Goal: Task Accomplishment & Management: Manage account settings

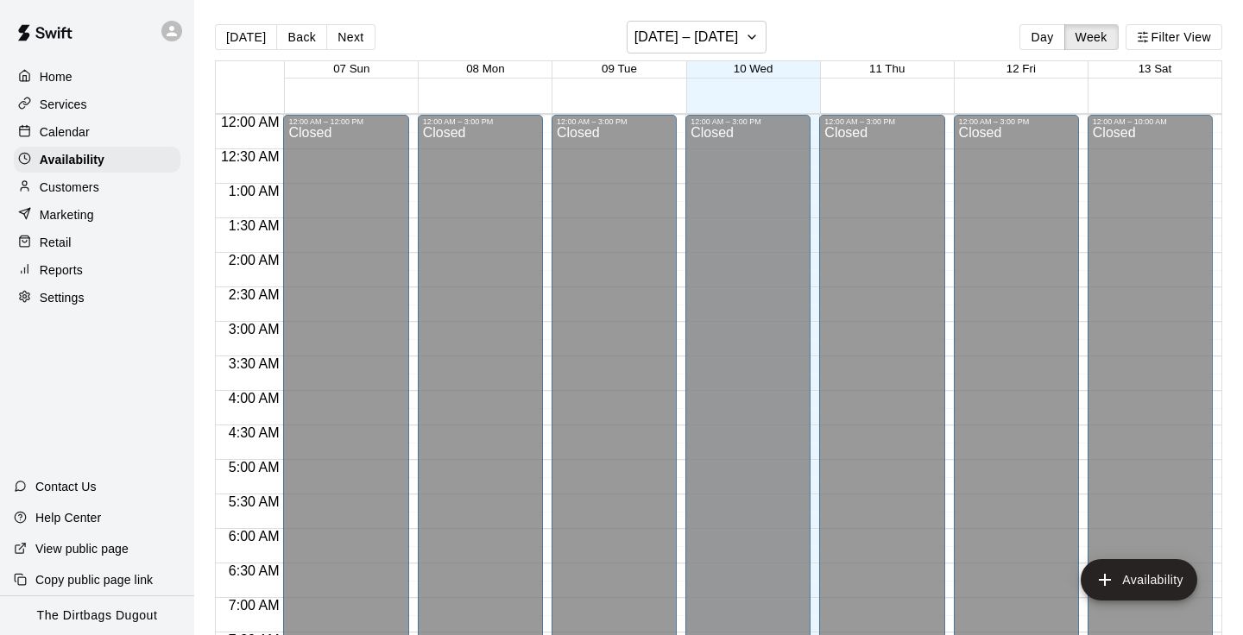
scroll to position [1027, 0]
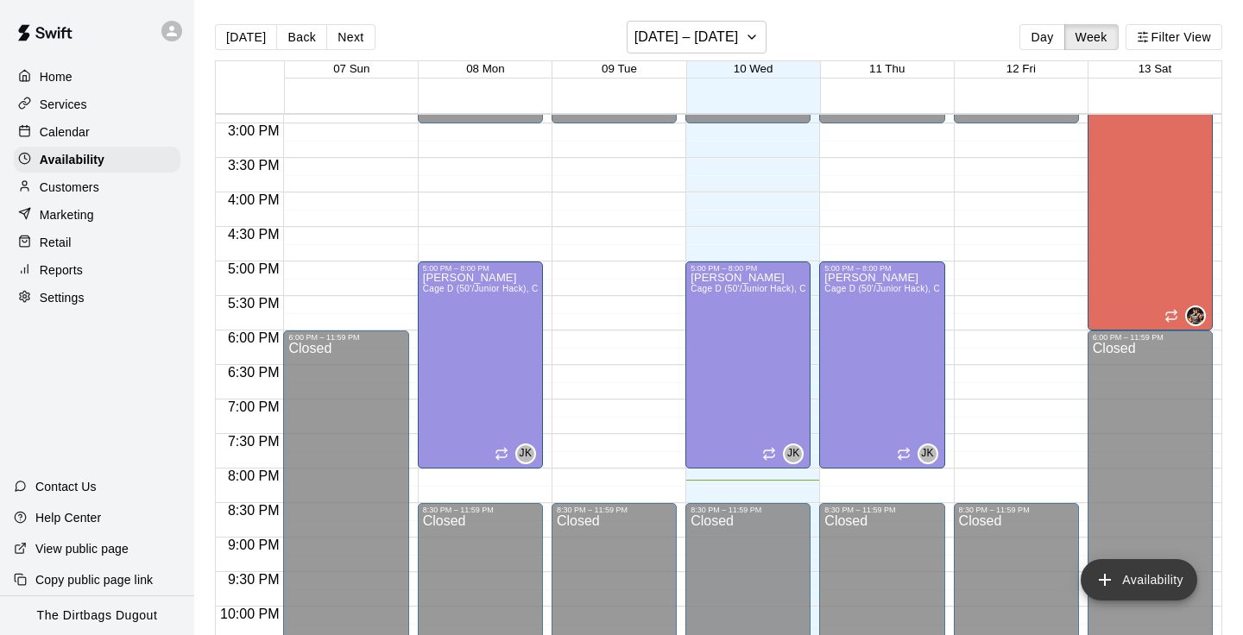
click at [1160, 573] on button "Availability" at bounding box center [1139, 579] width 117 height 41
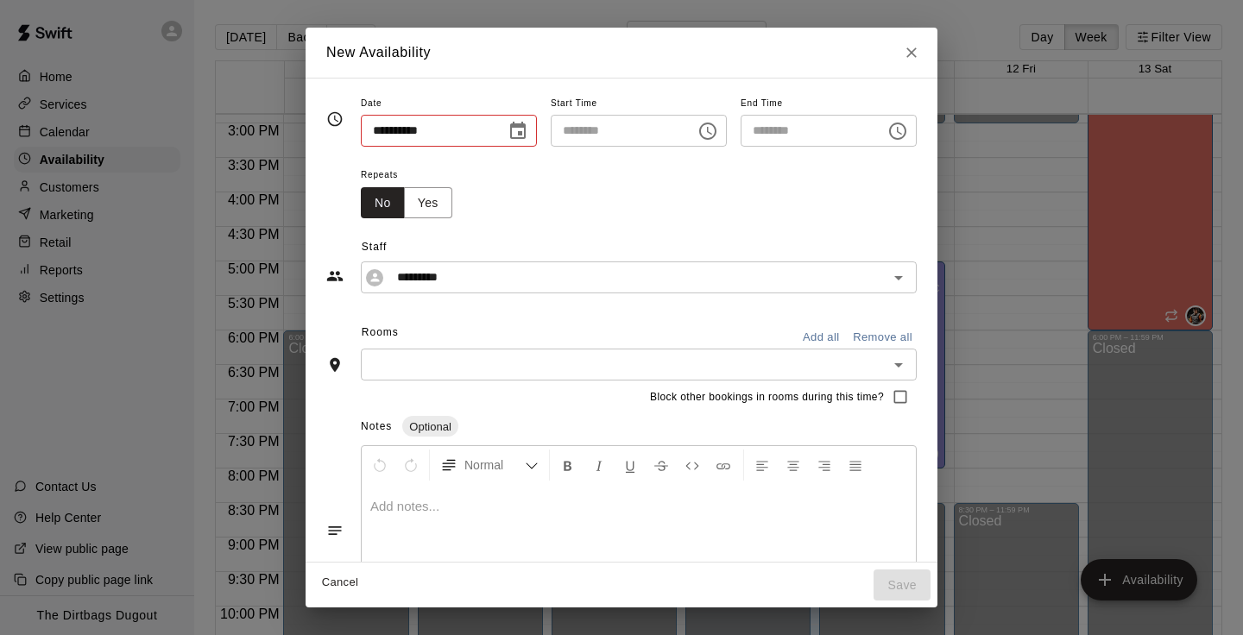
type input "**********"
type input "********"
click at [473, 119] on input "**********" at bounding box center [427, 131] width 133 height 32
click at [395, 131] on input "**********" at bounding box center [427, 131] width 133 height 32
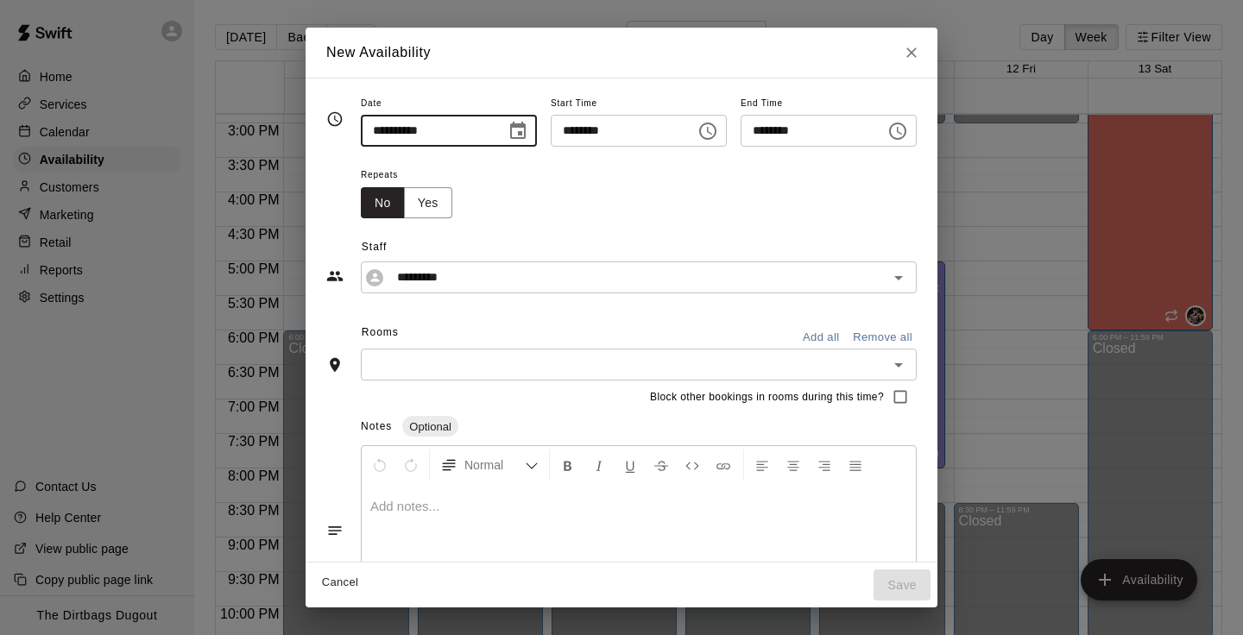
type input "**********"
type input "********"
type input "**********"
click at [653, 127] on input "********" at bounding box center [617, 131] width 133 height 32
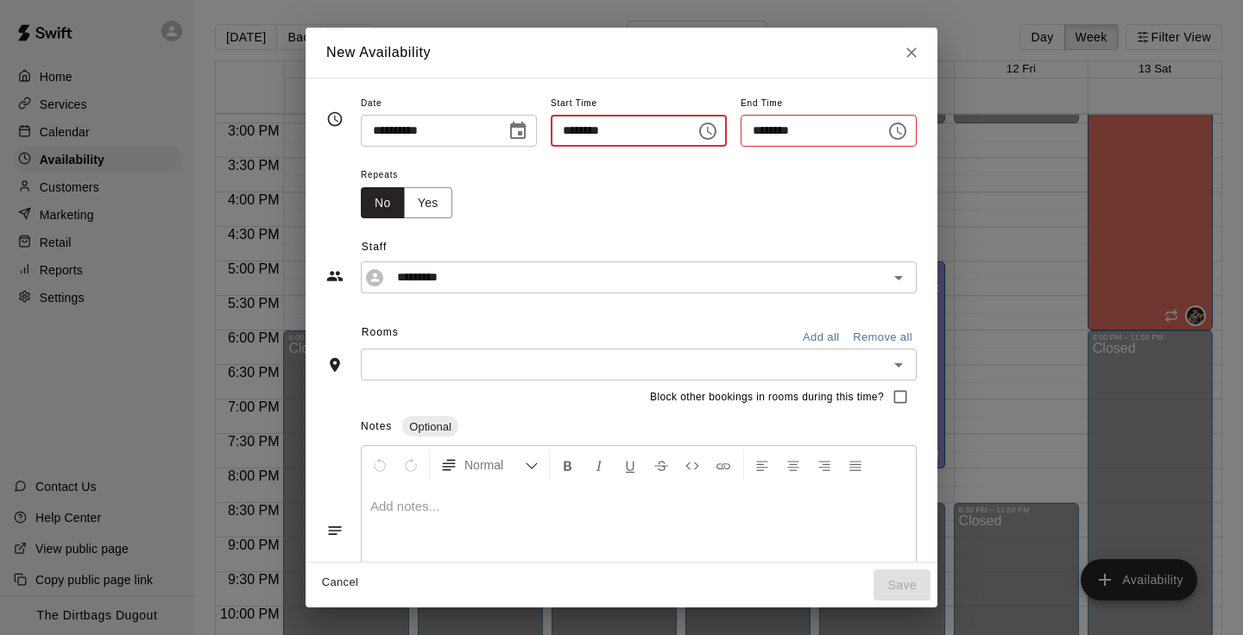
click at [717, 133] on icon "Choose time" at bounding box center [707, 131] width 17 height 17
click at [670, 207] on li "PM" at bounding box center [669, 201] width 41 height 32
click at [643, 137] on input "********" at bounding box center [617, 131] width 133 height 32
type input "********"
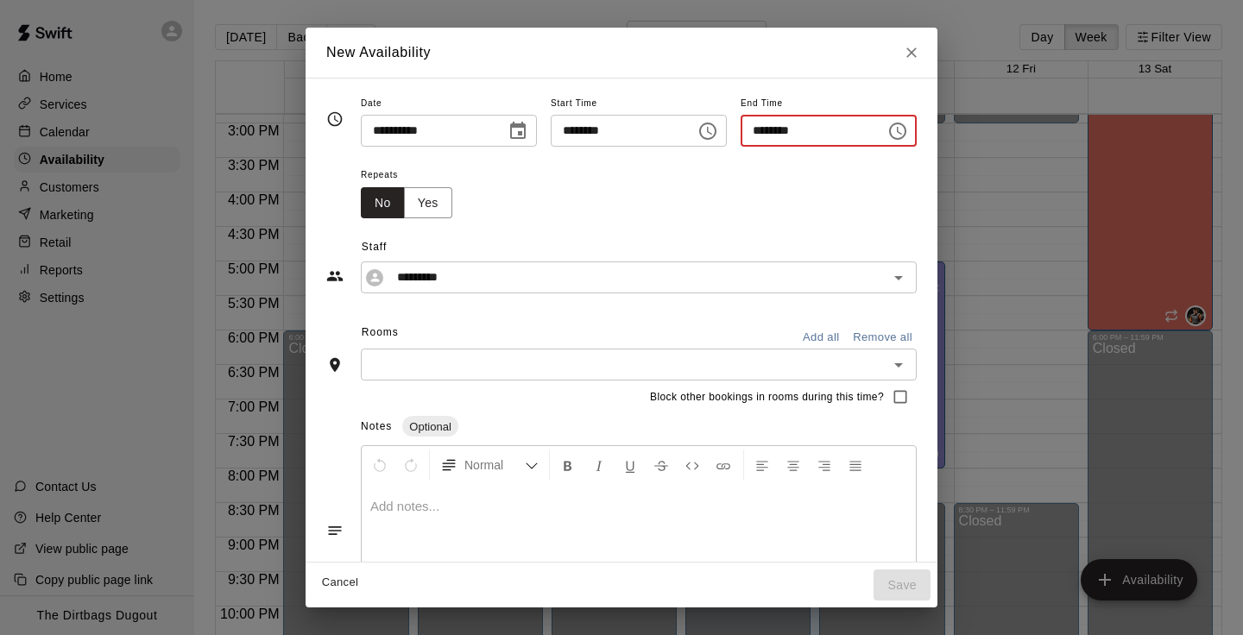
click at [786, 133] on input "********" at bounding box center [807, 131] width 133 height 32
click at [760, 129] on input "********" at bounding box center [807, 131] width 133 height 32
type input "********"
click at [721, 206] on div "Repeats No Yes" at bounding box center [639, 191] width 556 height 54
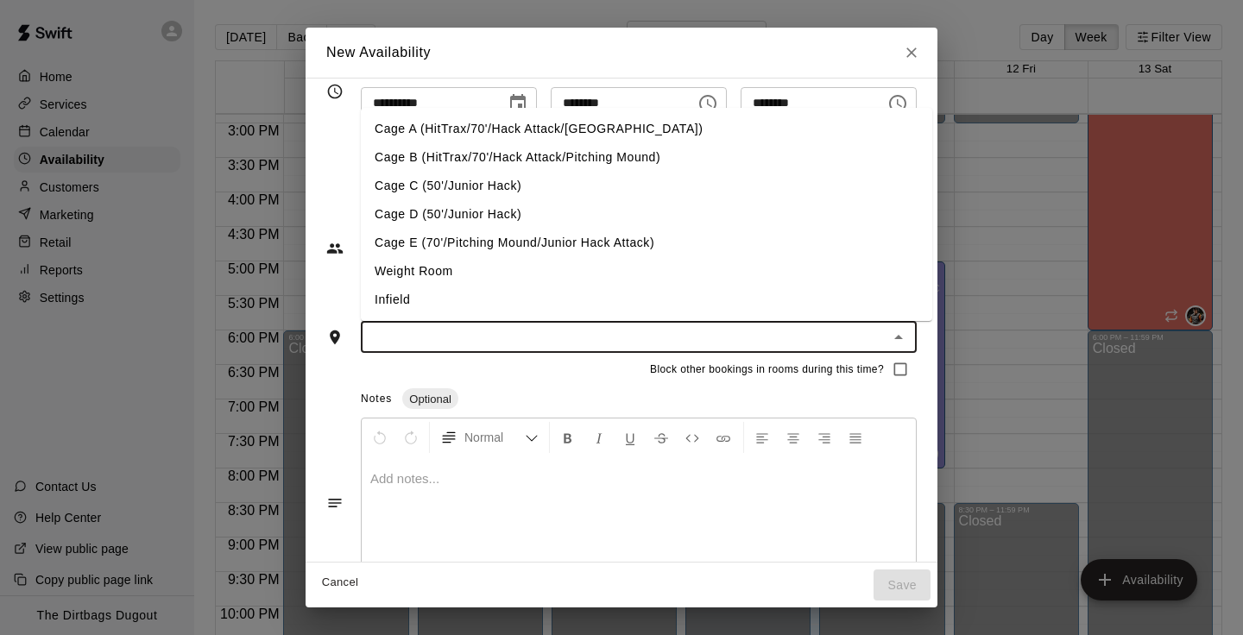
click at [672, 346] on input "text" at bounding box center [624, 337] width 517 height 22
click at [487, 216] on li "Cage D (50'/Junior Hack)" at bounding box center [647, 214] width 572 height 28
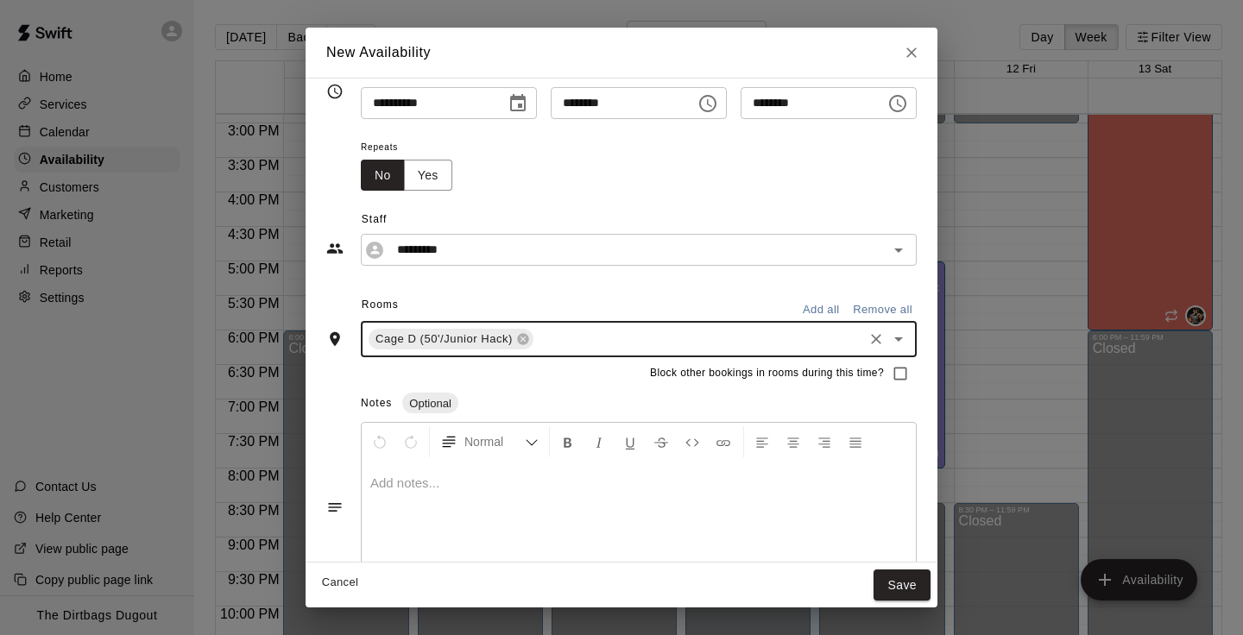
scroll to position [76, 0]
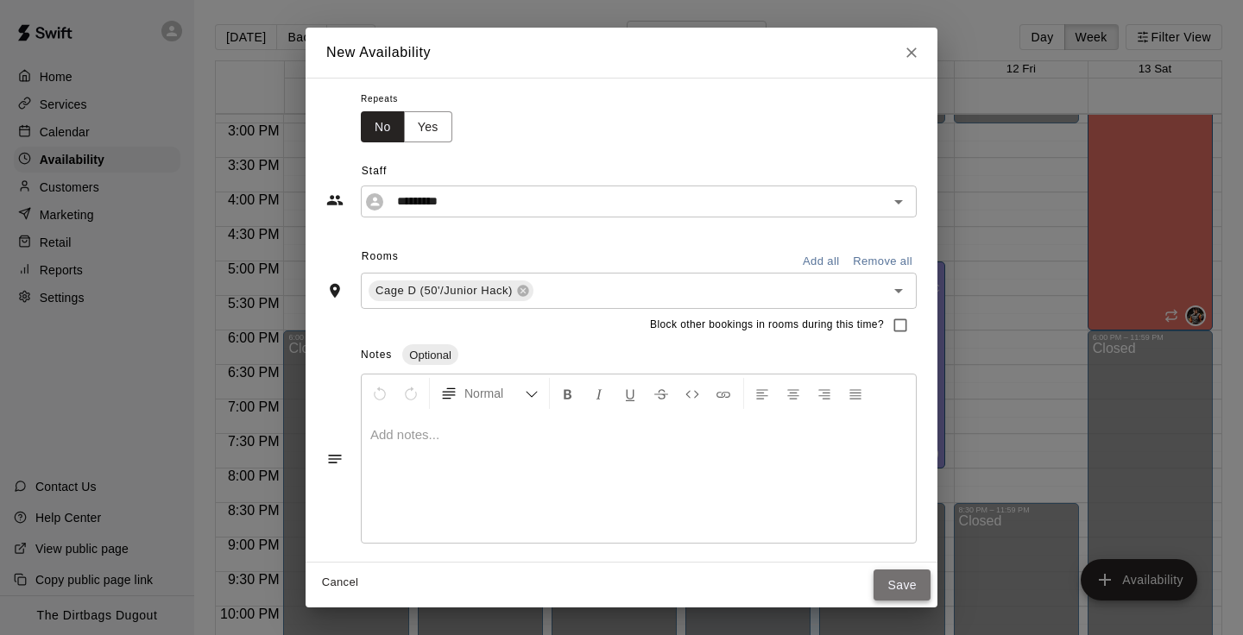
click at [916, 582] on button "Save" at bounding box center [902, 586] width 57 height 32
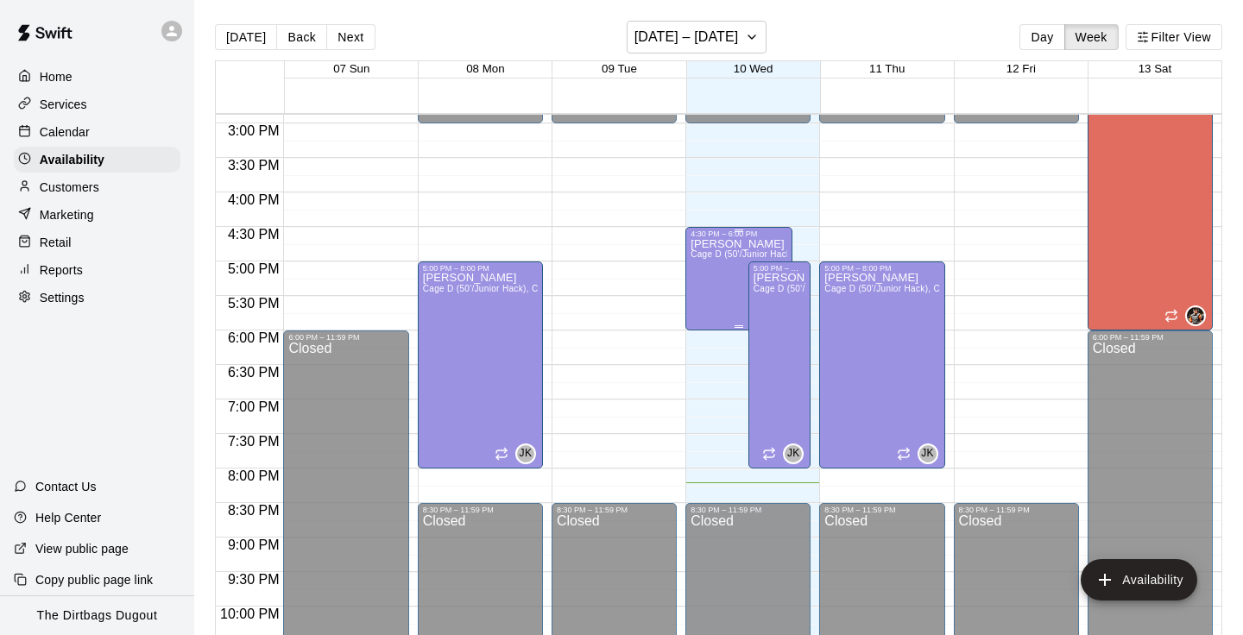
click at [722, 270] on div "JP Kenyon Cage D (50'/Junior Hack)" at bounding box center [739, 555] width 96 height 635
click at [707, 263] on icon "edit" at bounding box center [709, 257] width 21 height 21
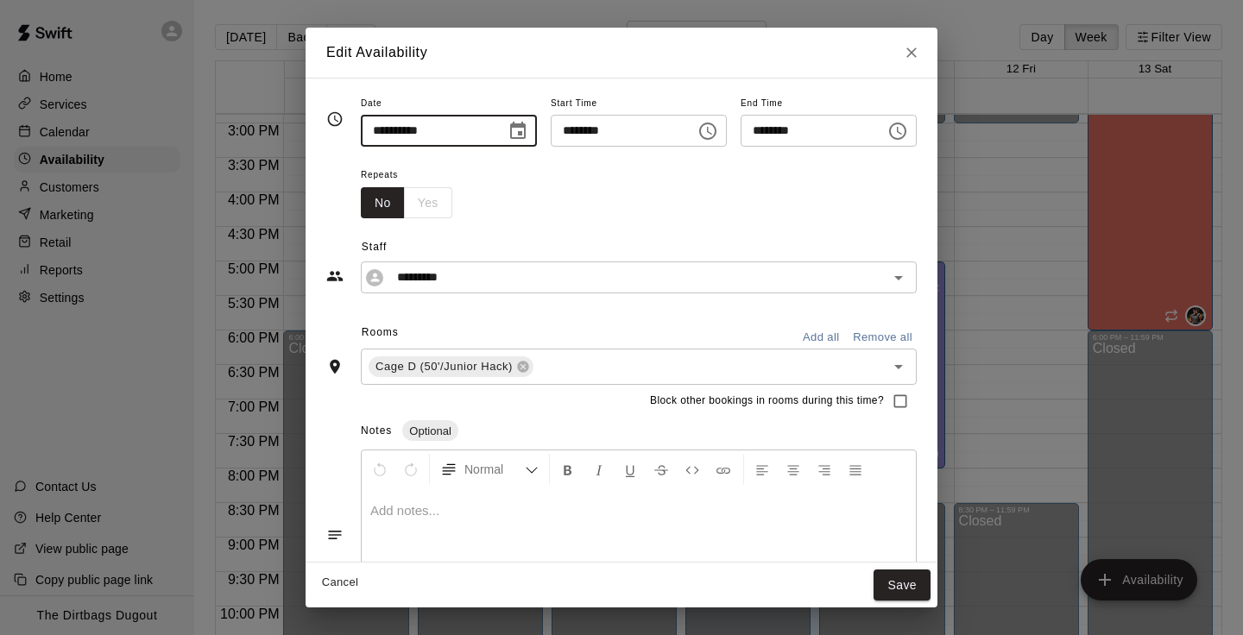
click at [395, 129] on input "**********" at bounding box center [427, 131] width 133 height 32
type input "**********"
click at [551, 200] on div "Repeats No Yes" at bounding box center [639, 191] width 556 height 54
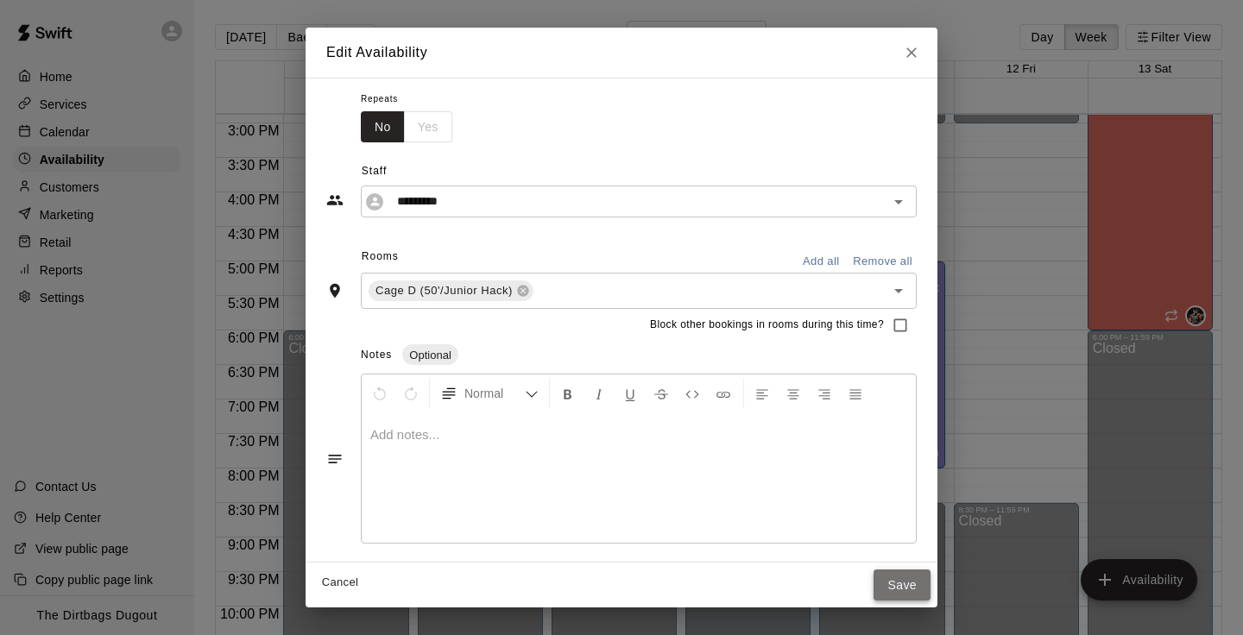
click at [920, 585] on button "Save" at bounding box center [902, 586] width 57 height 32
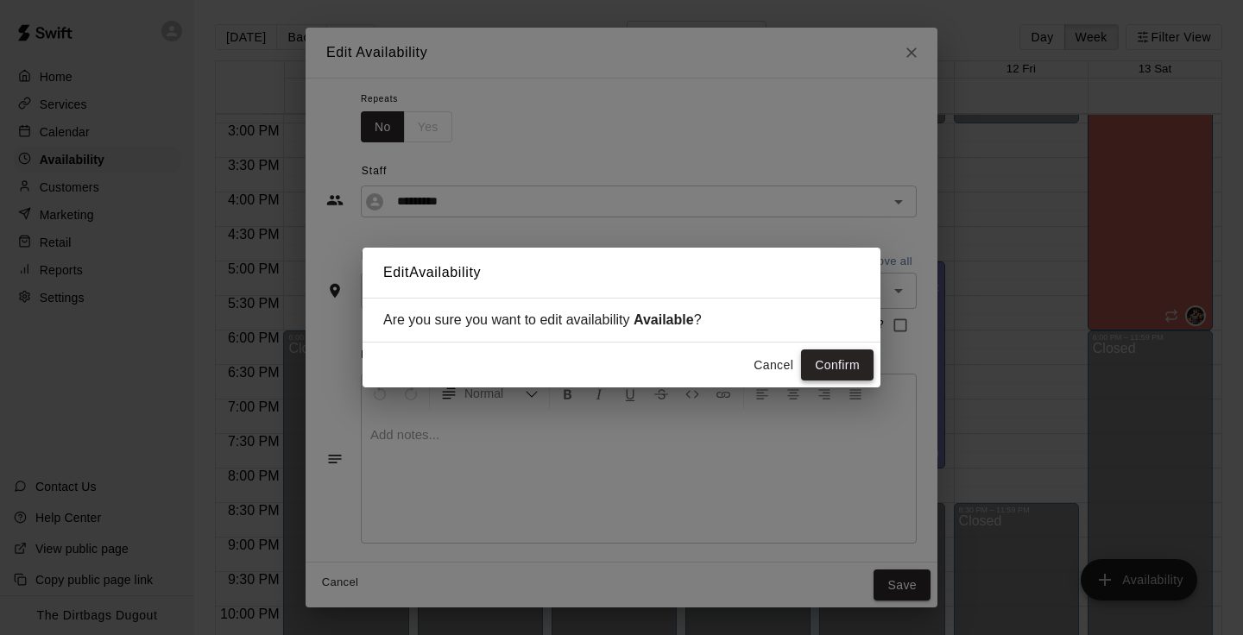
click at [827, 369] on button "Confirm" at bounding box center [837, 366] width 73 height 32
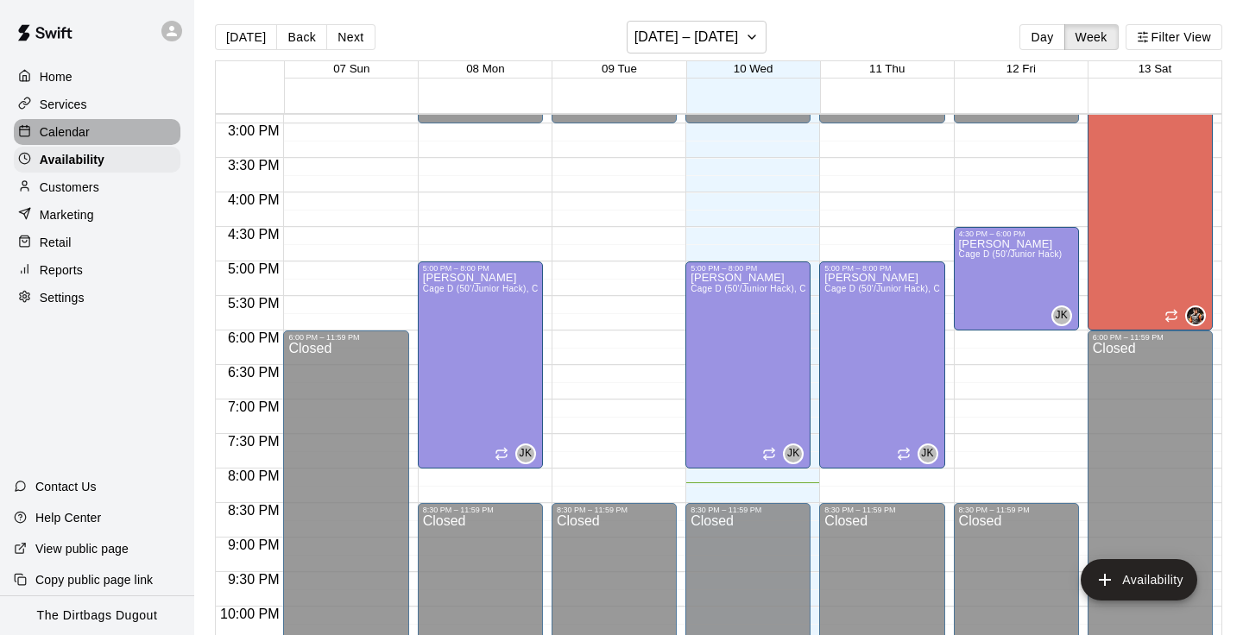
click at [93, 135] on div "Calendar" at bounding box center [97, 132] width 167 height 26
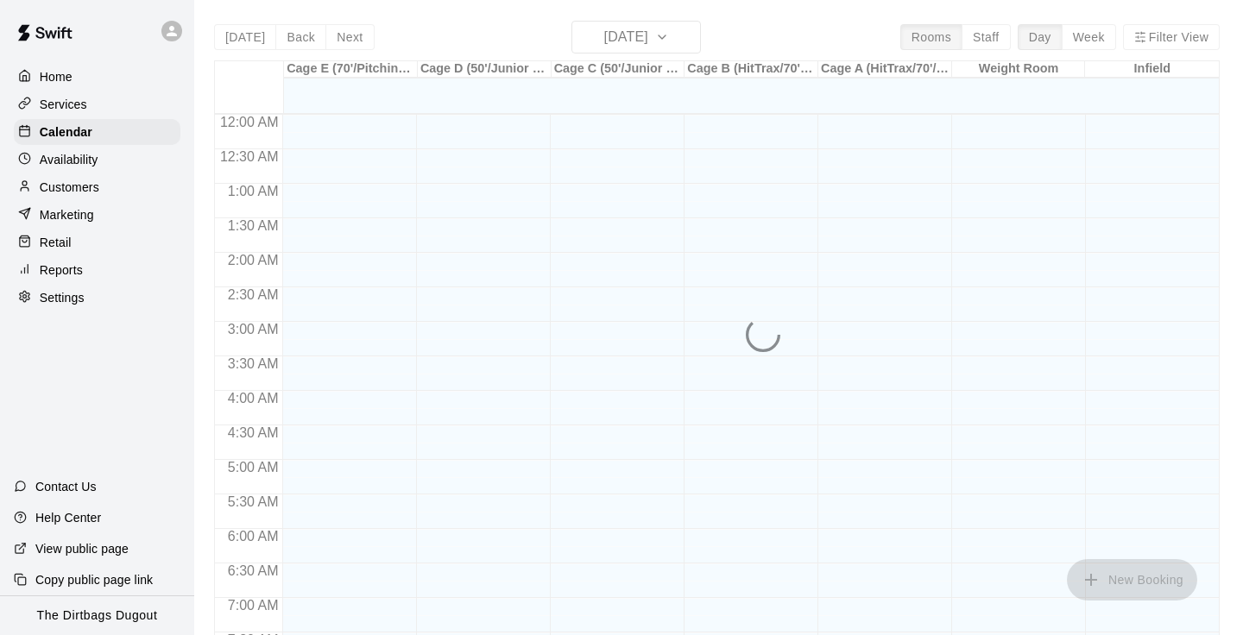
scroll to position [1066, 0]
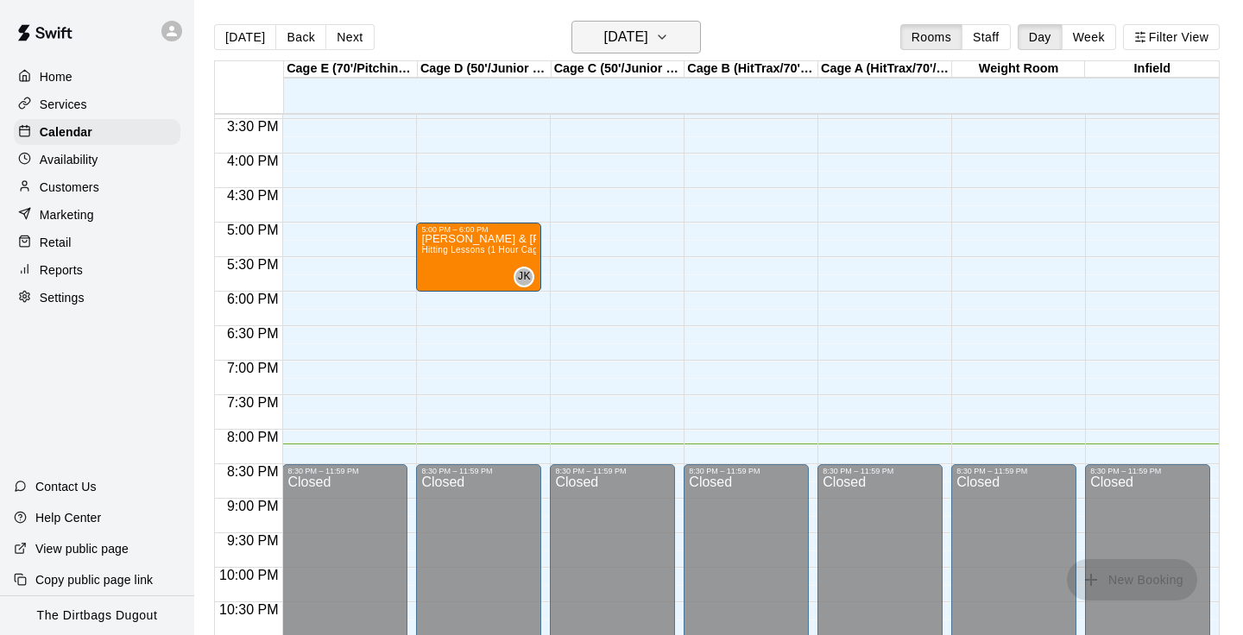
click at [682, 53] on button "[DATE]" at bounding box center [637, 37] width 130 height 33
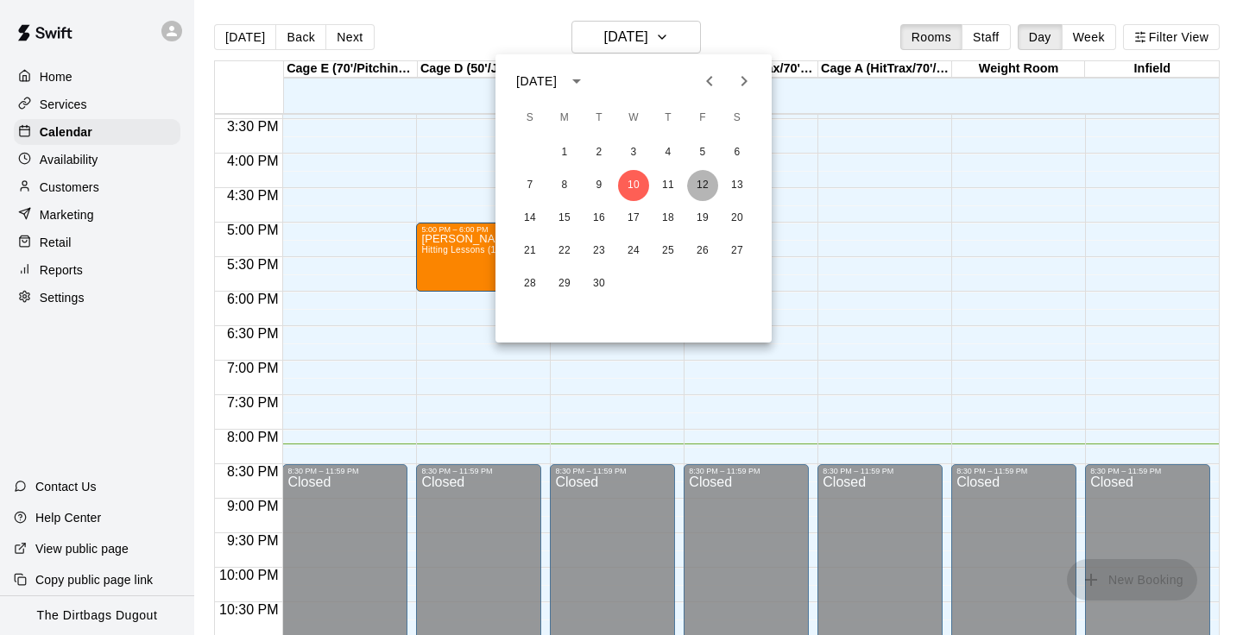
click at [712, 186] on button "12" at bounding box center [702, 185] width 31 height 31
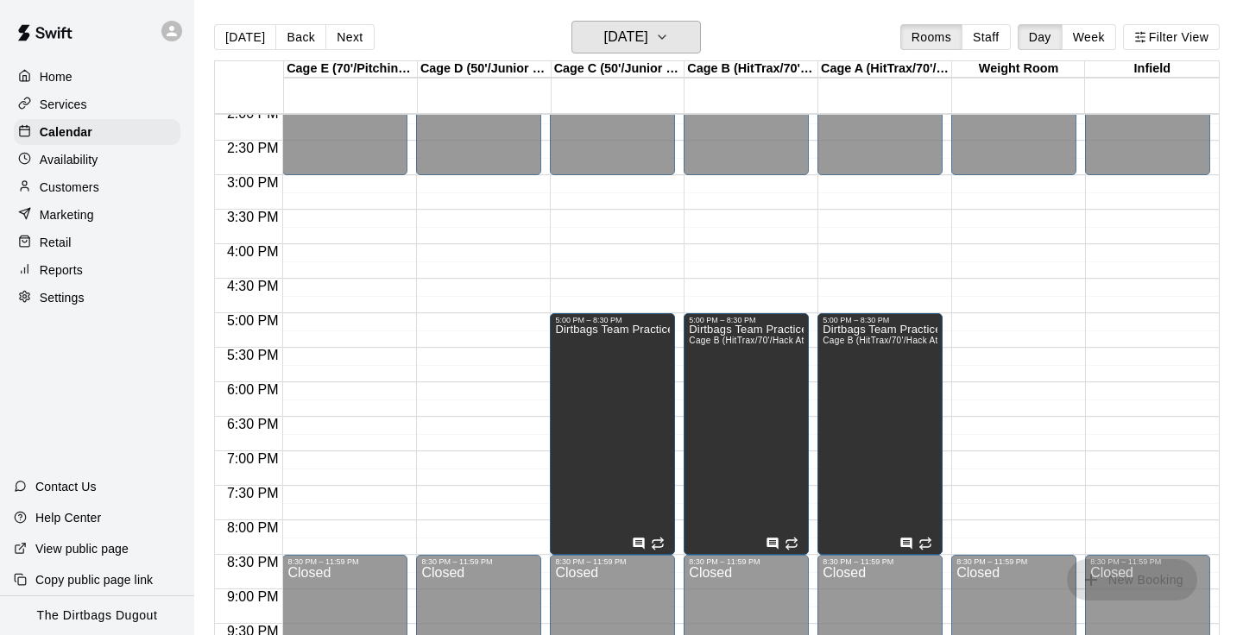
scroll to position [973, 0]
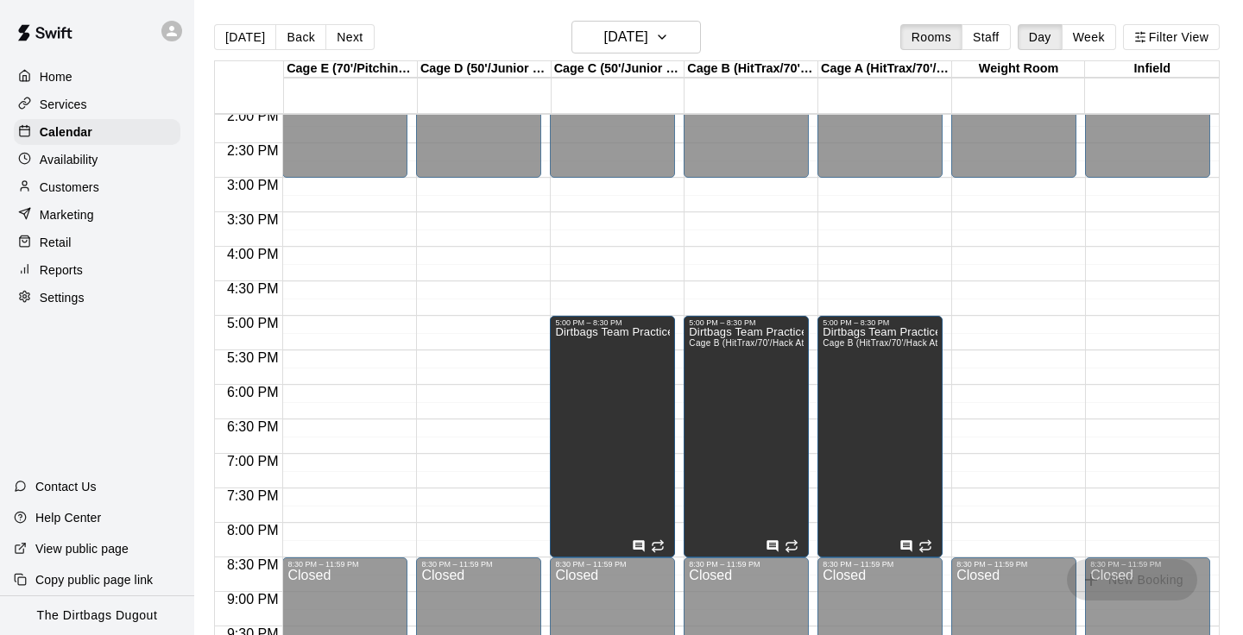
click at [1138, 590] on div "New Booking" at bounding box center [1132, 579] width 144 height 41
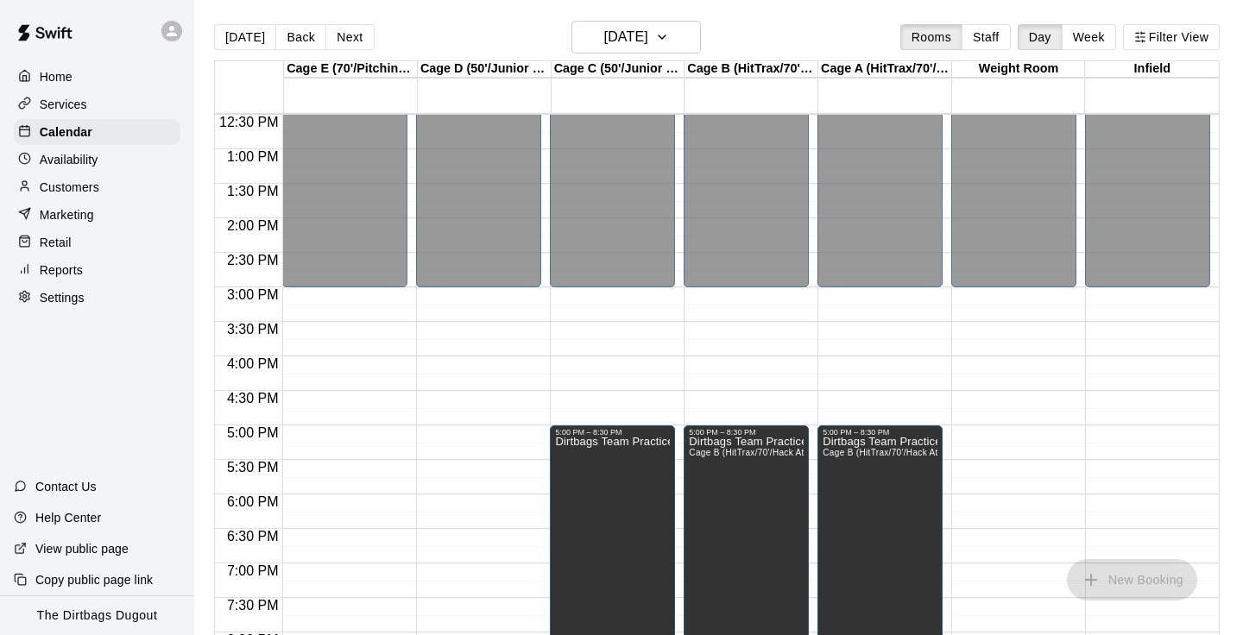
scroll to position [860, 0]
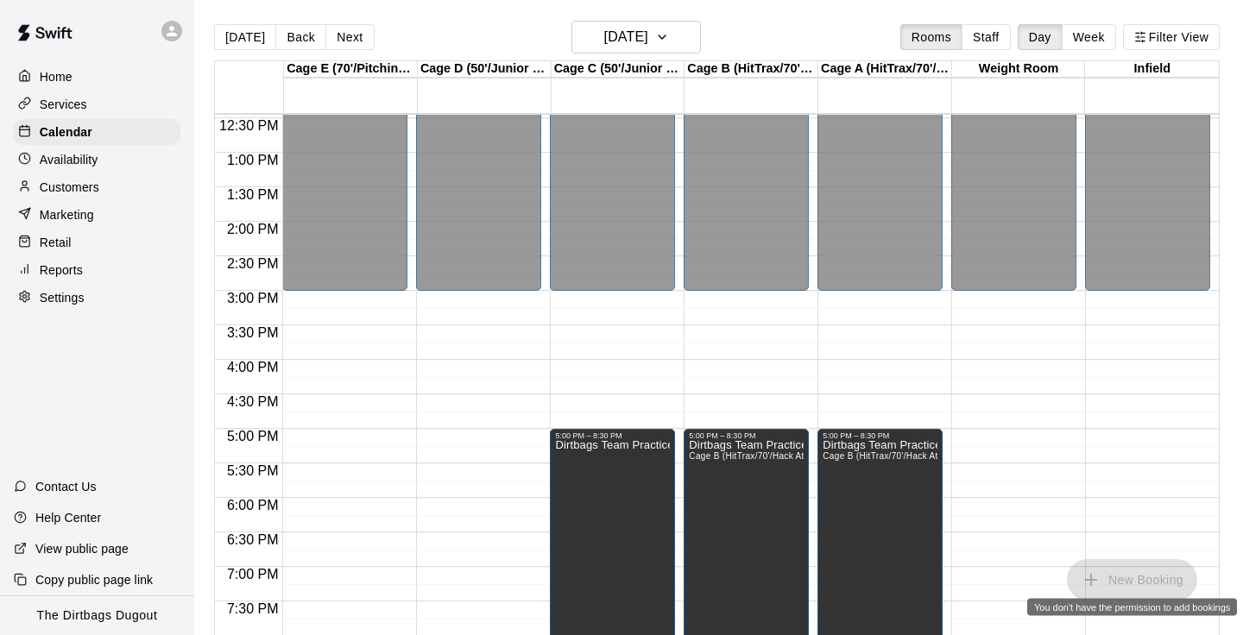
click at [1147, 578] on span "New Booking" at bounding box center [1132, 579] width 130 height 15
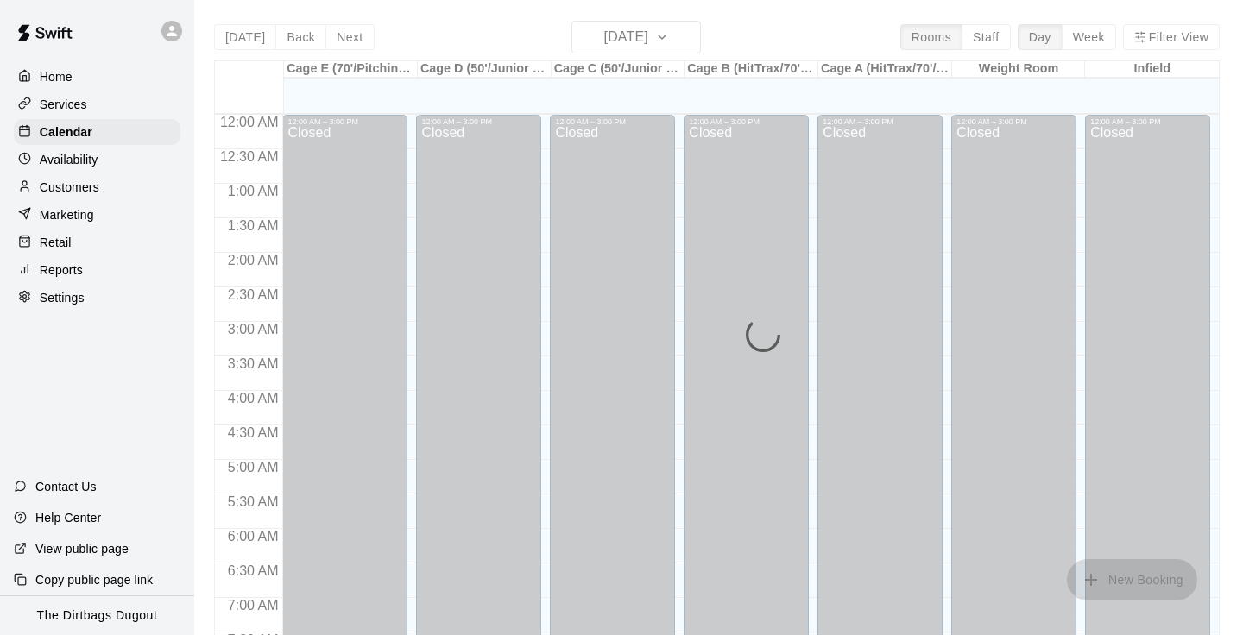
scroll to position [1066, 0]
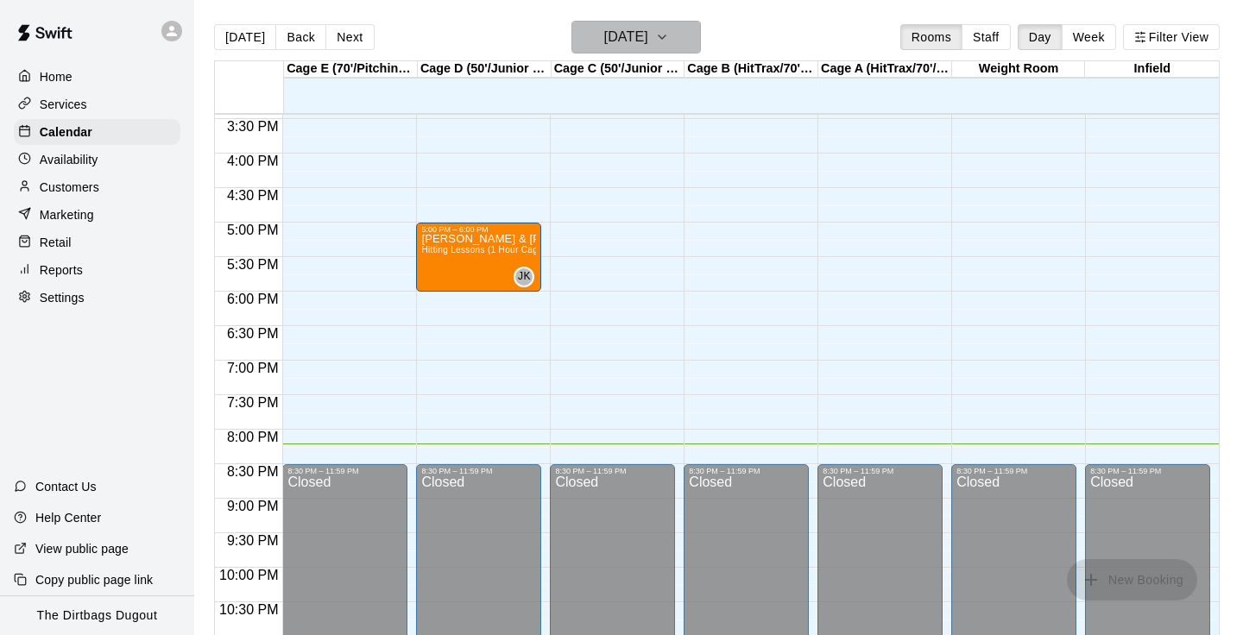
click at [658, 23] on button "[DATE]" at bounding box center [637, 37] width 130 height 33
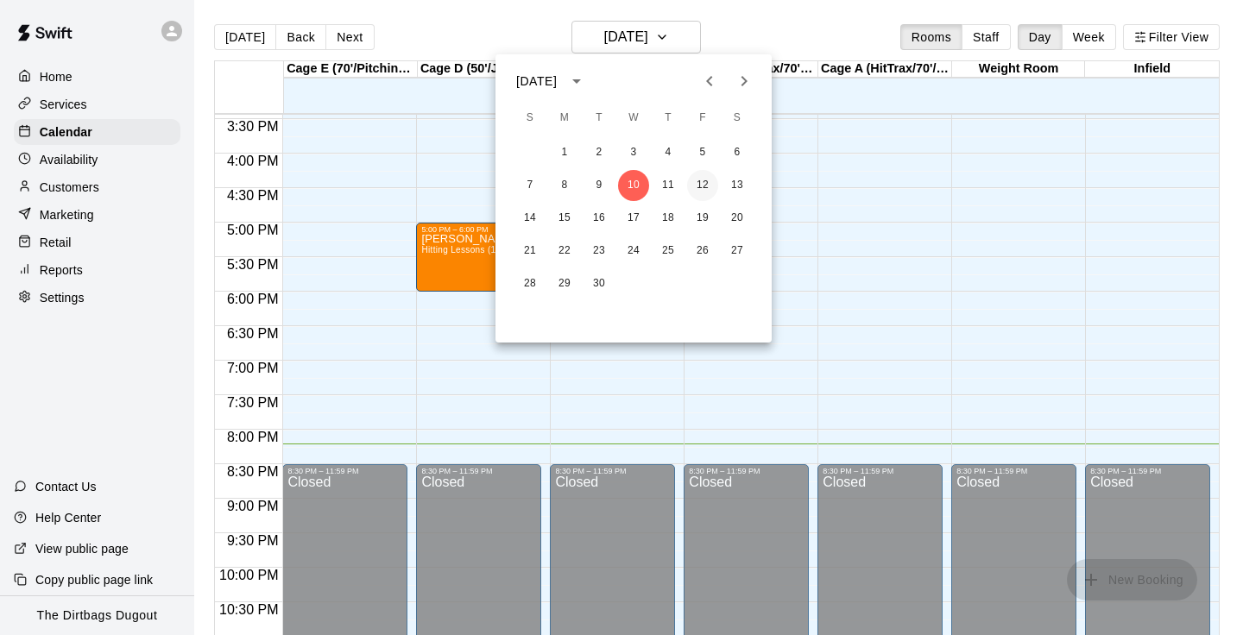
click at [703, 177] on button "12" at bounding box center [702, 185] width 31 height 31
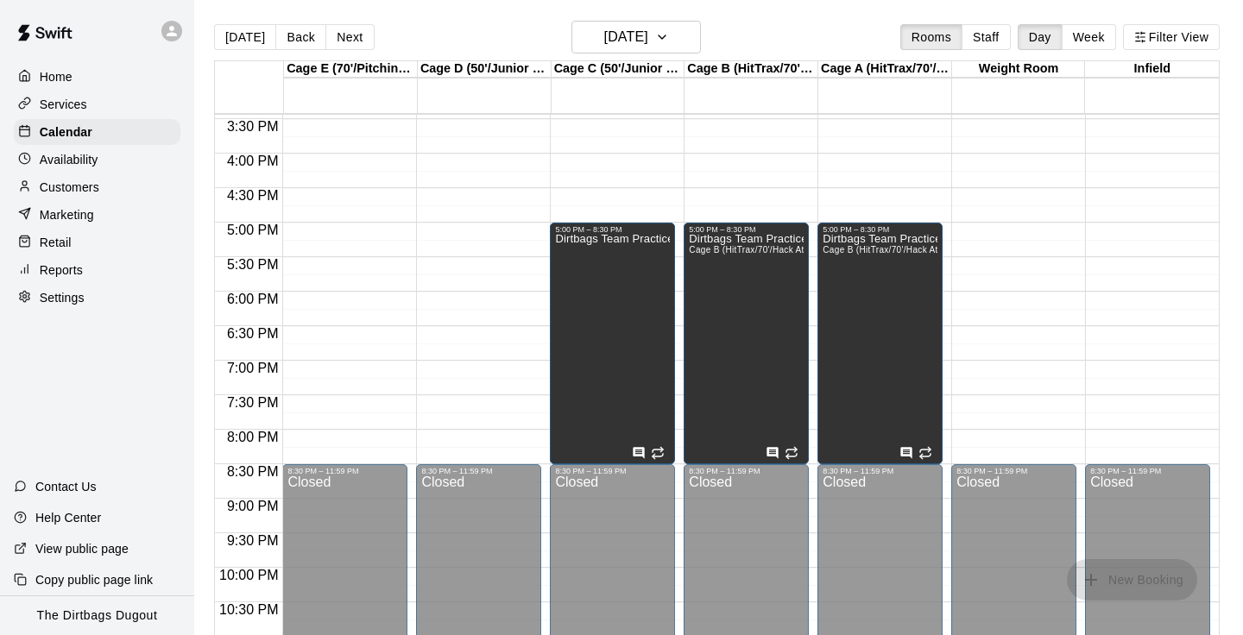
click at [1129, 581] on span "New Booking" at bounding box center [1132, 579] width 130 height 15
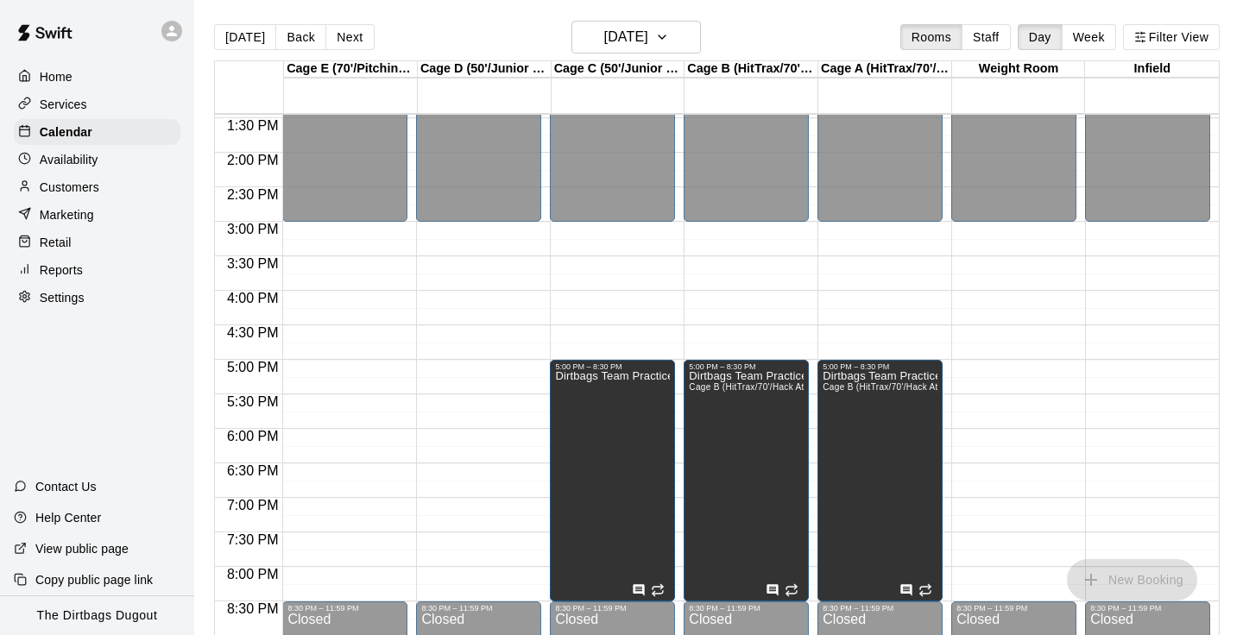
scroll to position [923, 0]
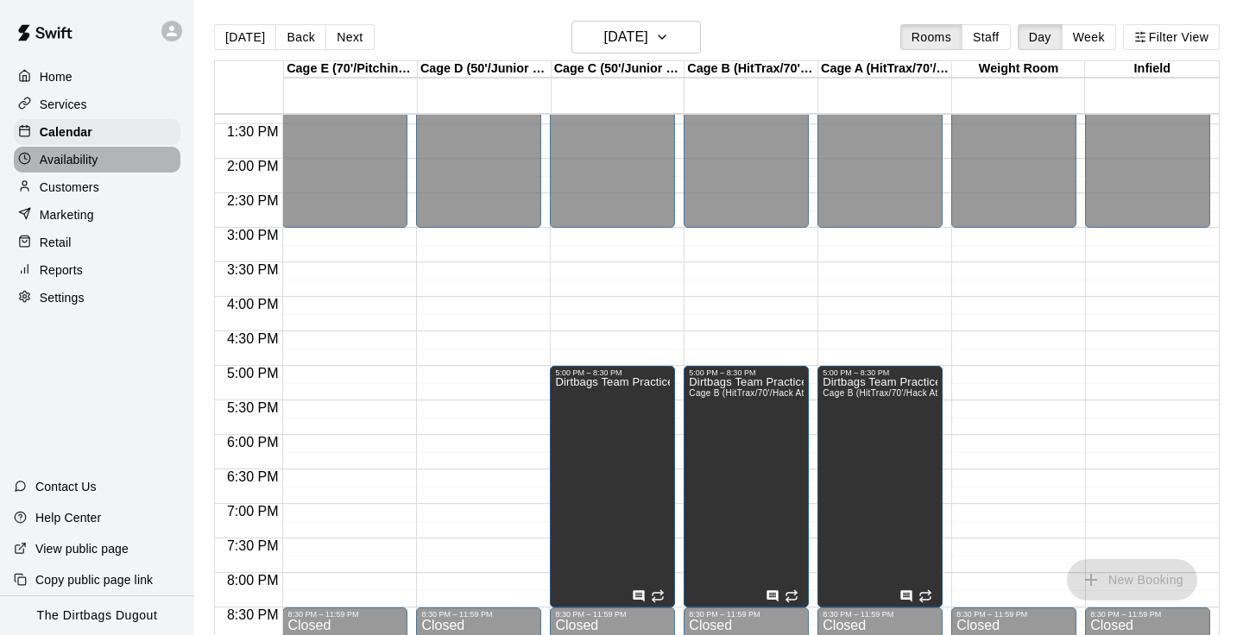
click at [83, 159] on p "Availability" at bounding box center [69, 159] width 59 height 17
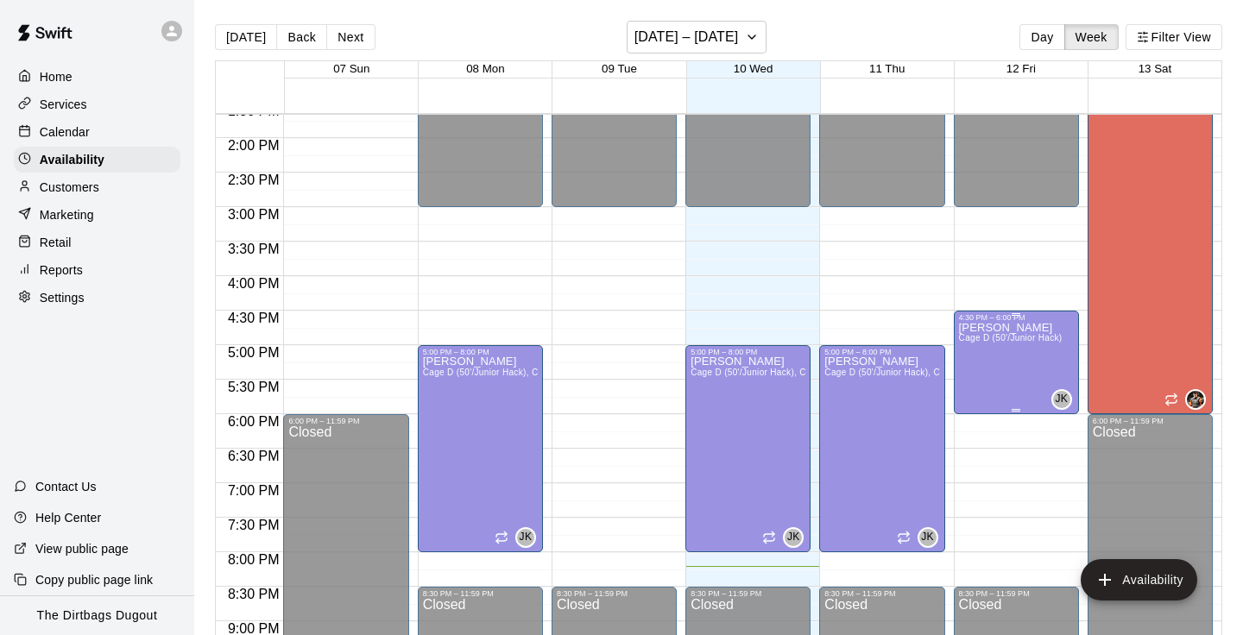
scroll to position [937, 0]
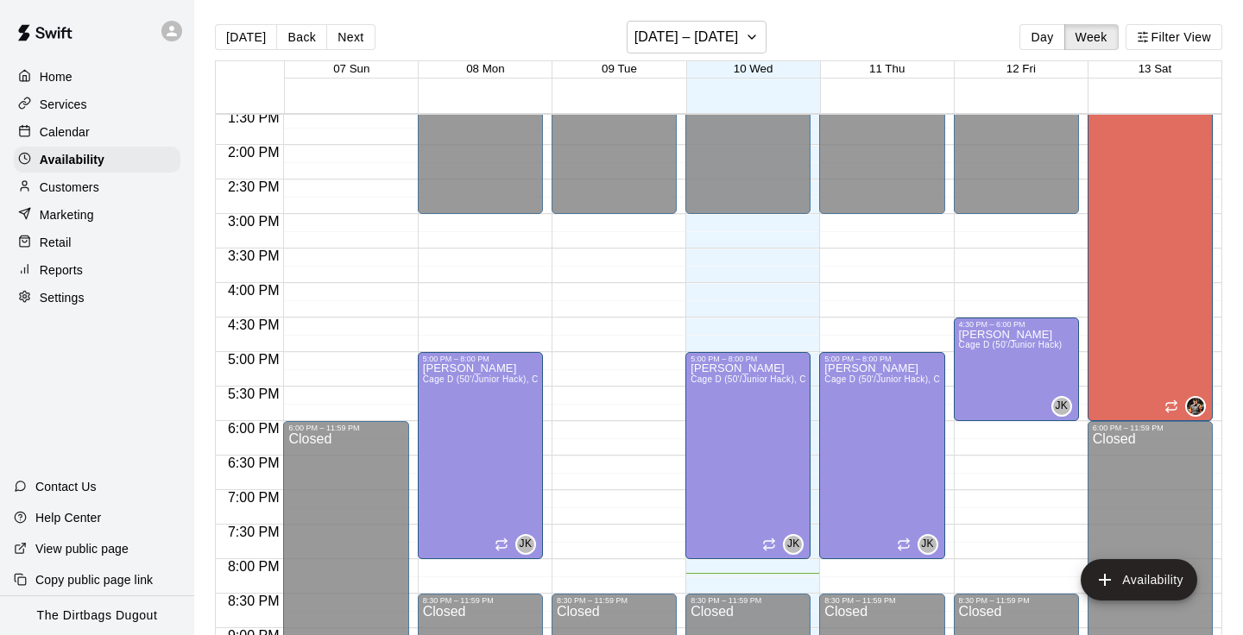
click at [93, 110] on div "Services" at bounding box center [97, 105] width 167 height 26
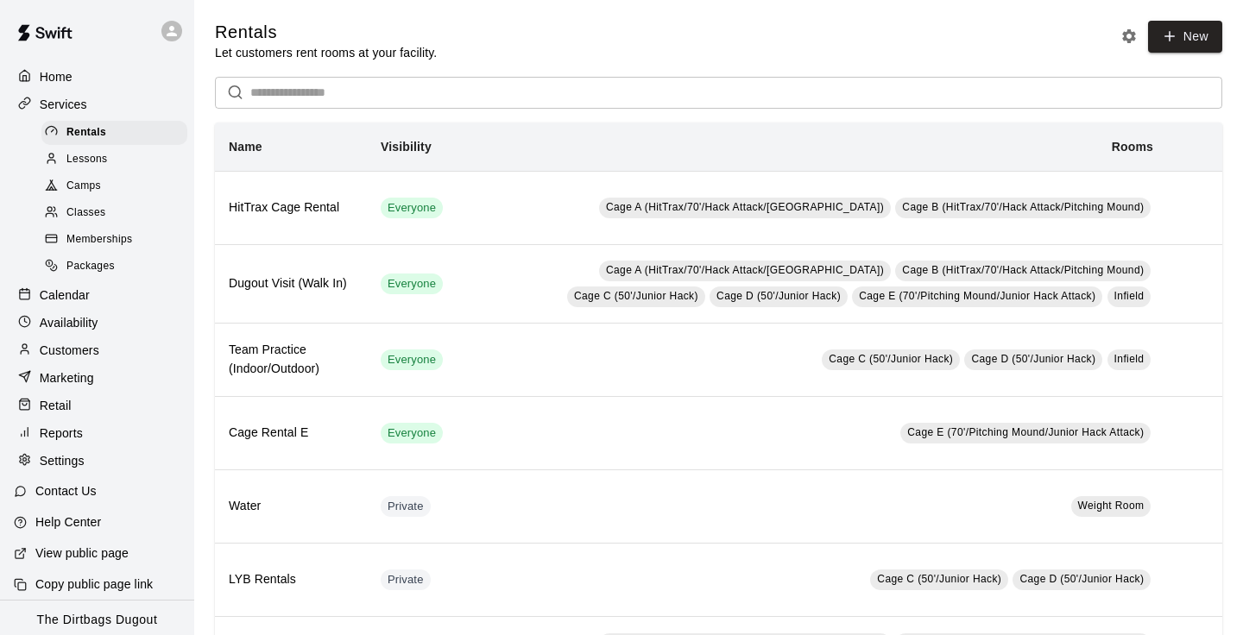
click at [97, 352] on p "Customers" at bounding box center [70, 350] width 60 height 17
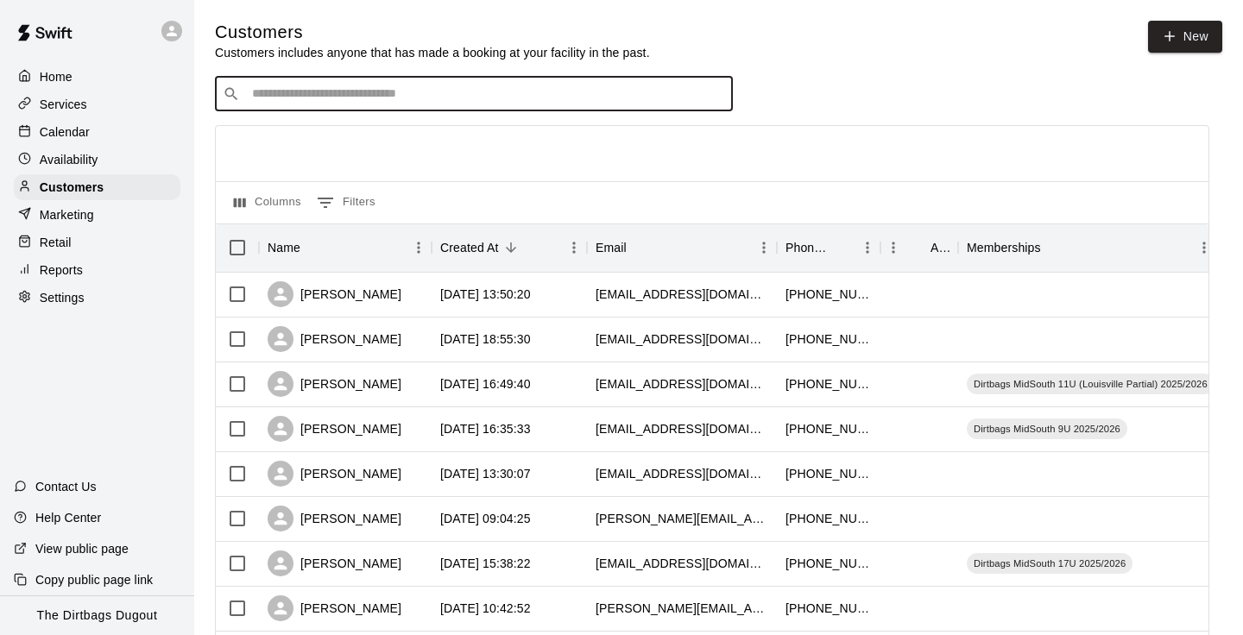
click at [313, 98] on input "Search customers by name or email" at bounding box center [486, 93] width 478 height 17
type input "****"
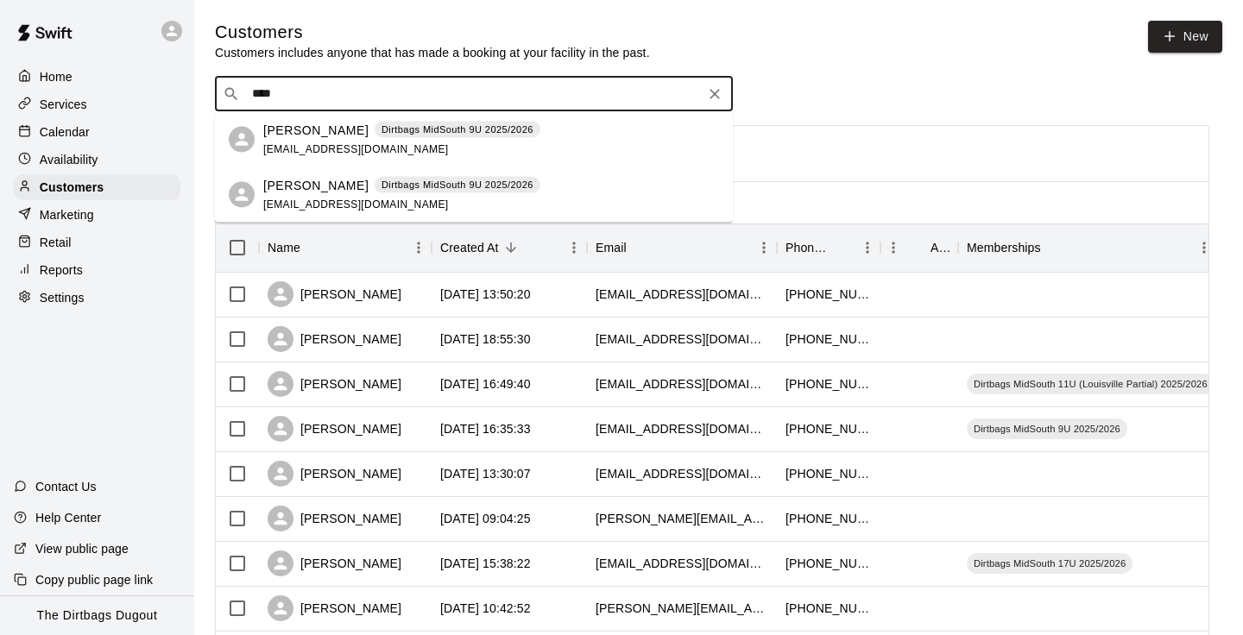
click at [540, 138] on div "[PERSON_NAME] Dirtbags MidSouth 9U 2025/2026 [EMAIL_ADDRESS][DOMAIN_NAME]" at bounding box center [491, 139] width 456 height 37
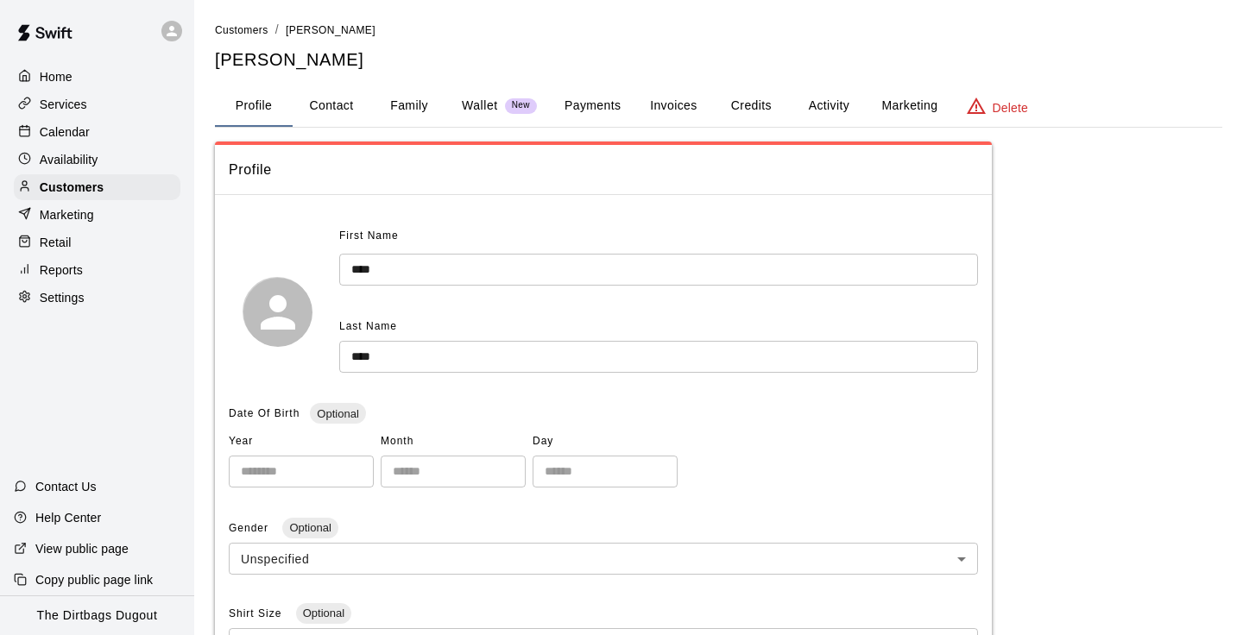
click at [591, 110] on button "Payments" at bounding box center [593, 105] width 84 height 41
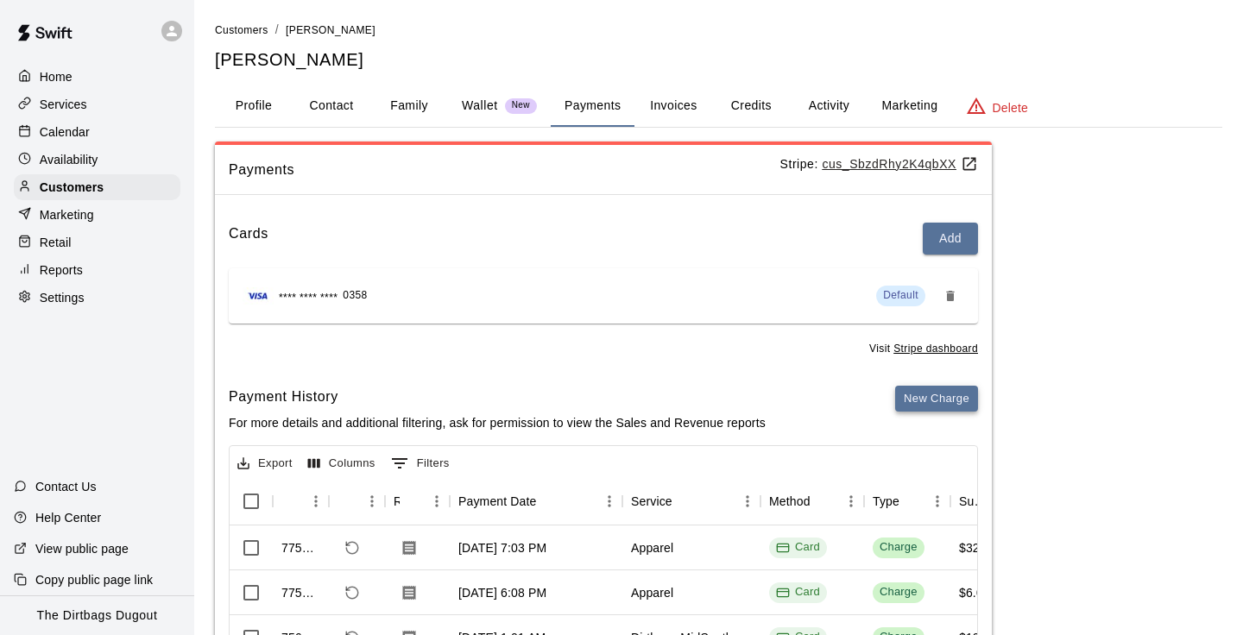
click at [948, 393] on button "New Charge" at bounding box center [936, 399] width 83 height 27
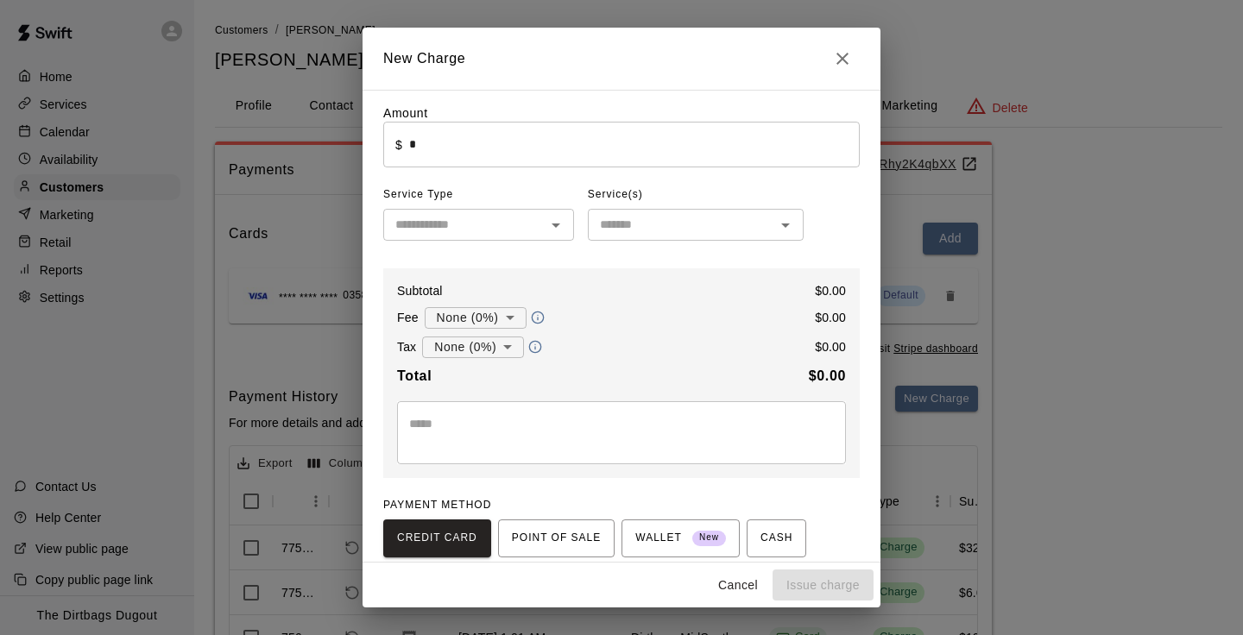
click at [465, 142] on input "*" at bounding box center [634, 145] width 451 height 46
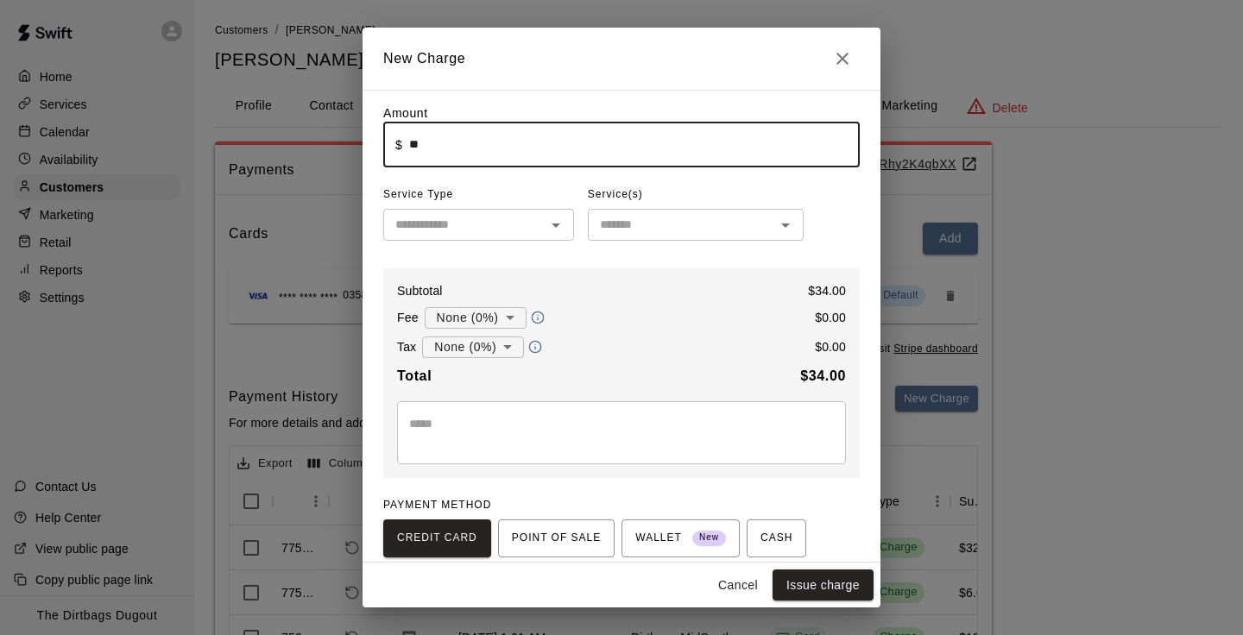
click at [503, 238] on div "​" at bounding box center [478, 225] width 191 height 32
type input "*****"
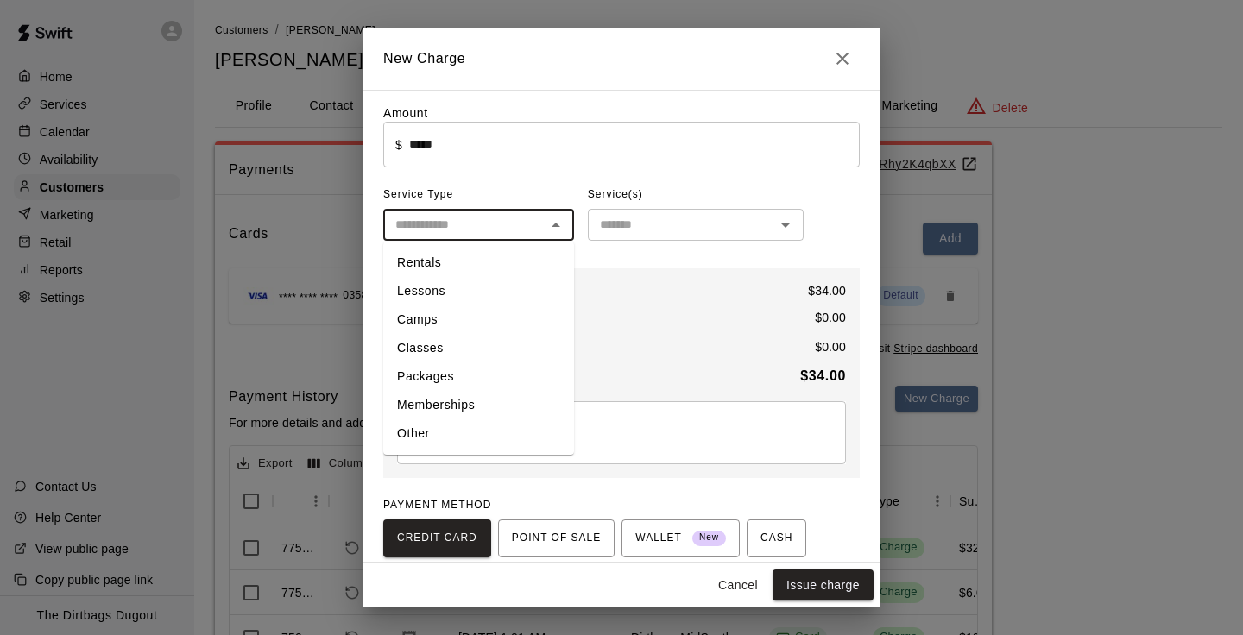
click at [480, 432] on li "Other" at bounding box center [478, 434] width 191 height 28
type input "*****"
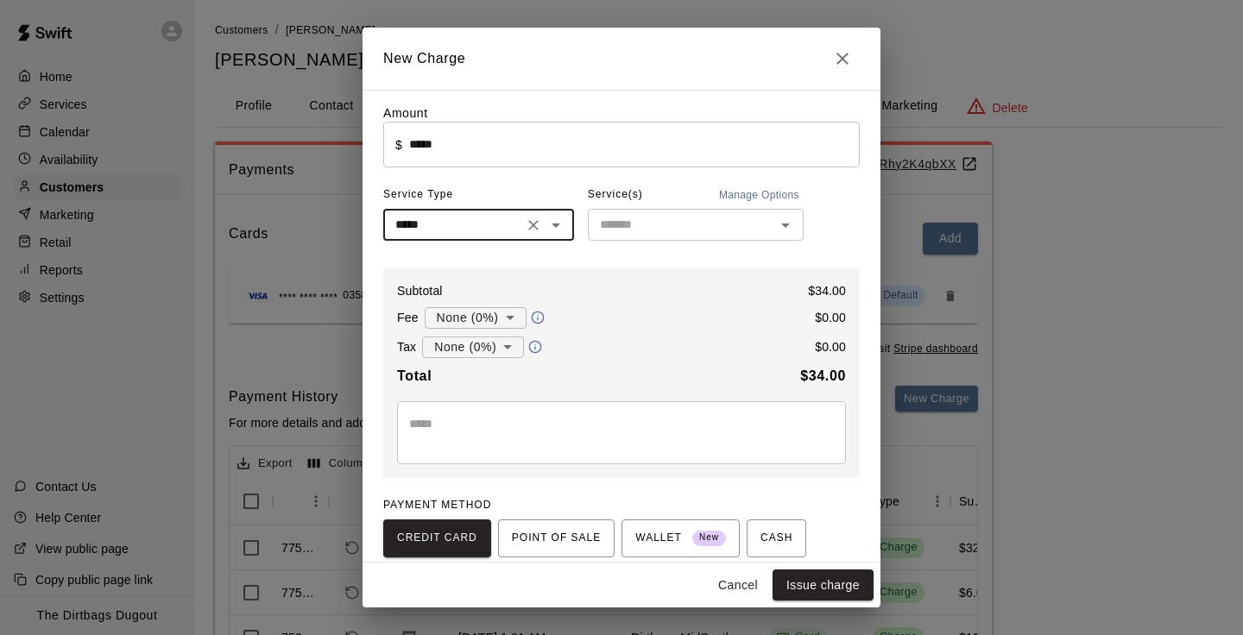
click at [686, 225] on input "text" at bounding box center [681, 225] width 177 height 22
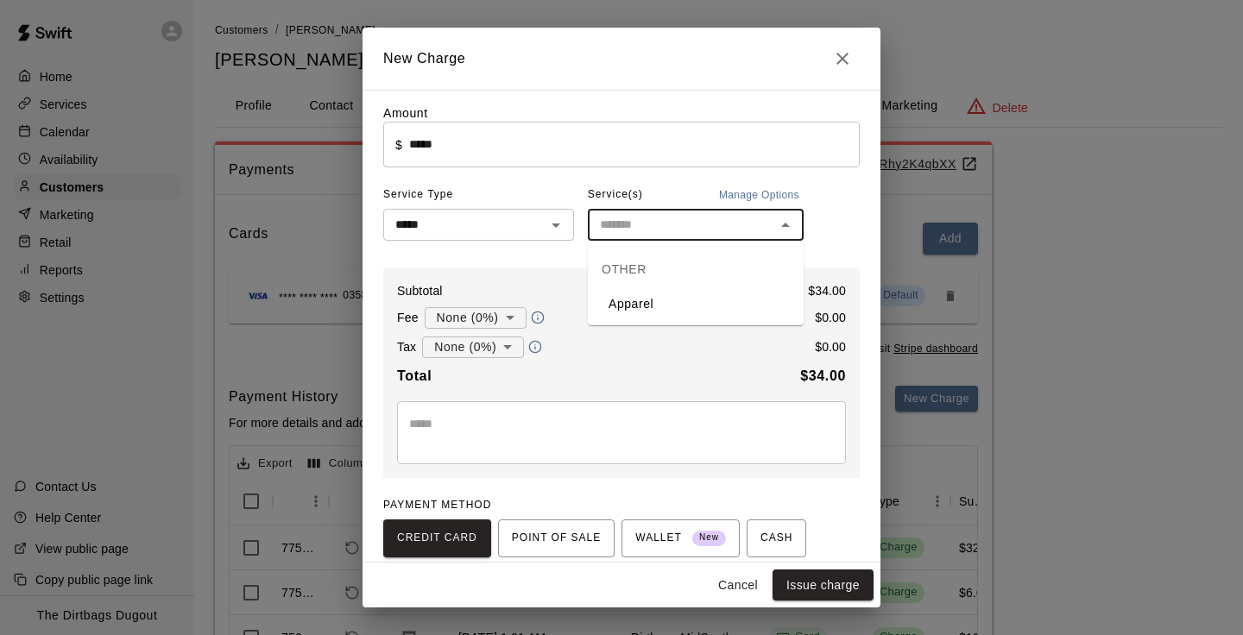
click at [676, 302] on li "Apparel" at bounding box center [696, 304] width 216 height 28
type input "*******"
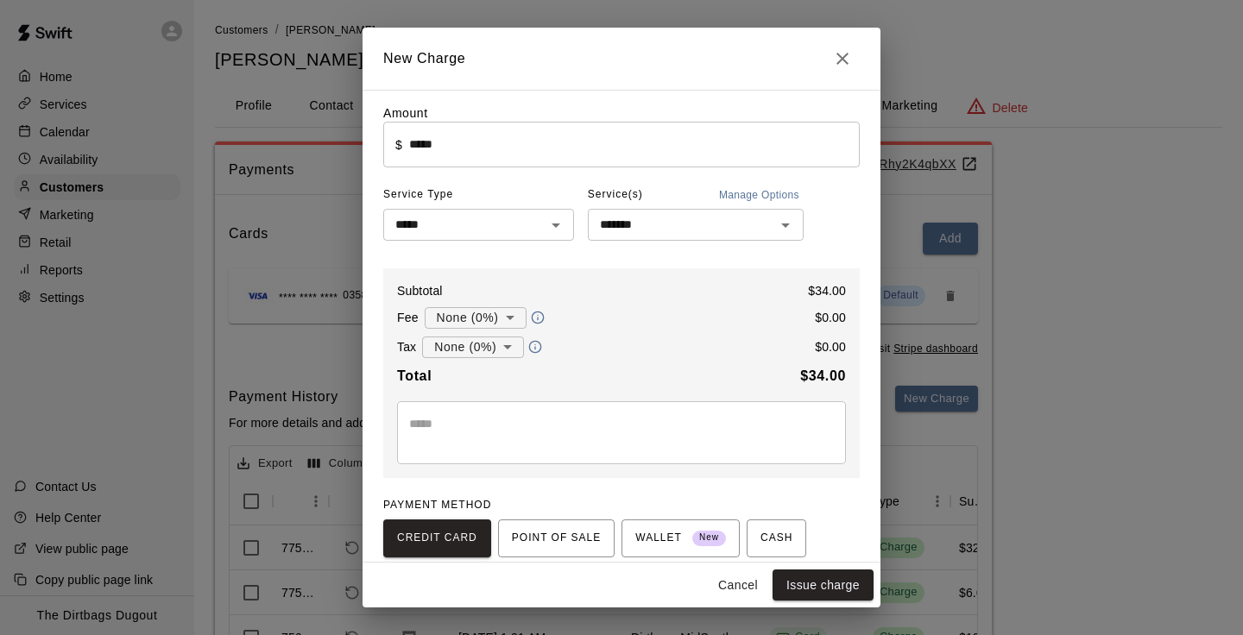
click at [612, 406] on div "* ​" at bounding box center [621, 432] width 449 height 63
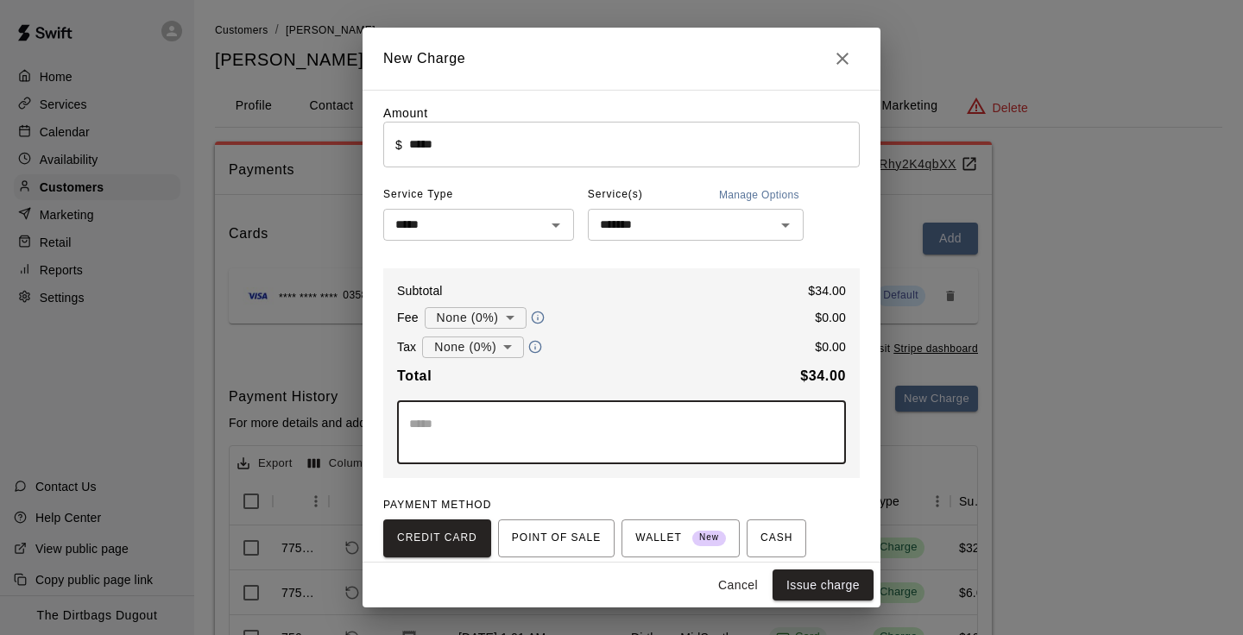
click at [504, 345] on body "Home Services Calendar Availability Customers Marketing Retail Reports Settings…" at bounding box center [621, 436] width 1243 height 872
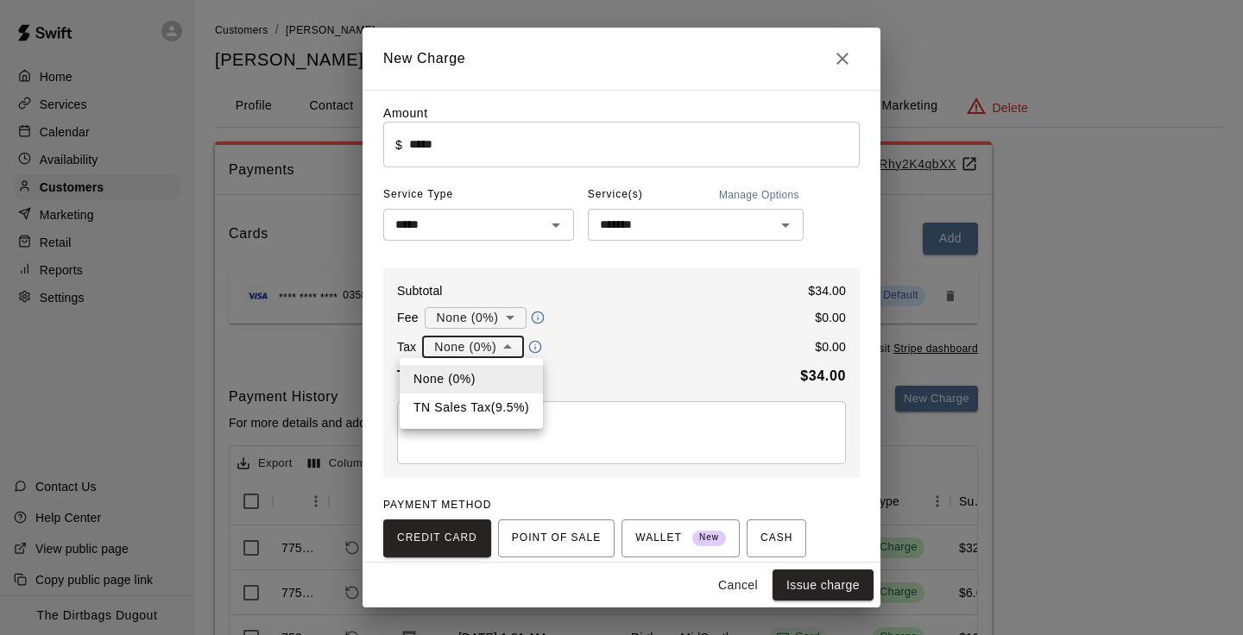
click at [489, 408] on li "TN Sales Tax ( 9.5 %)" at bounding box center [471, 408] width 143 height 28
type input "**********"
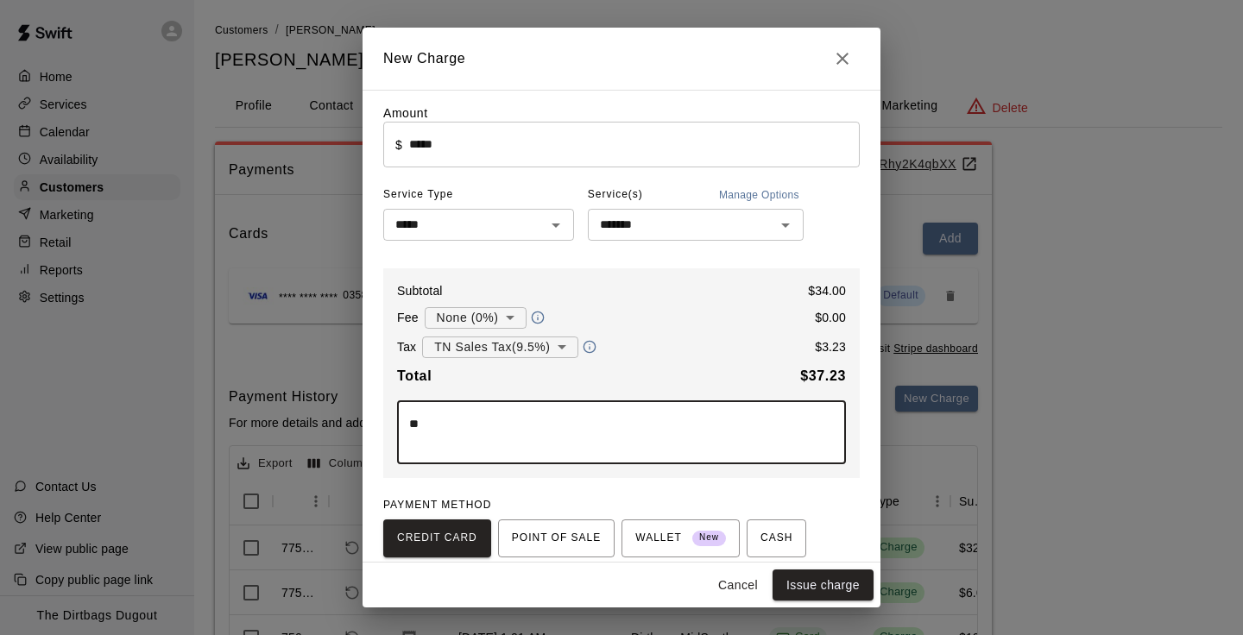
type textarea "*"
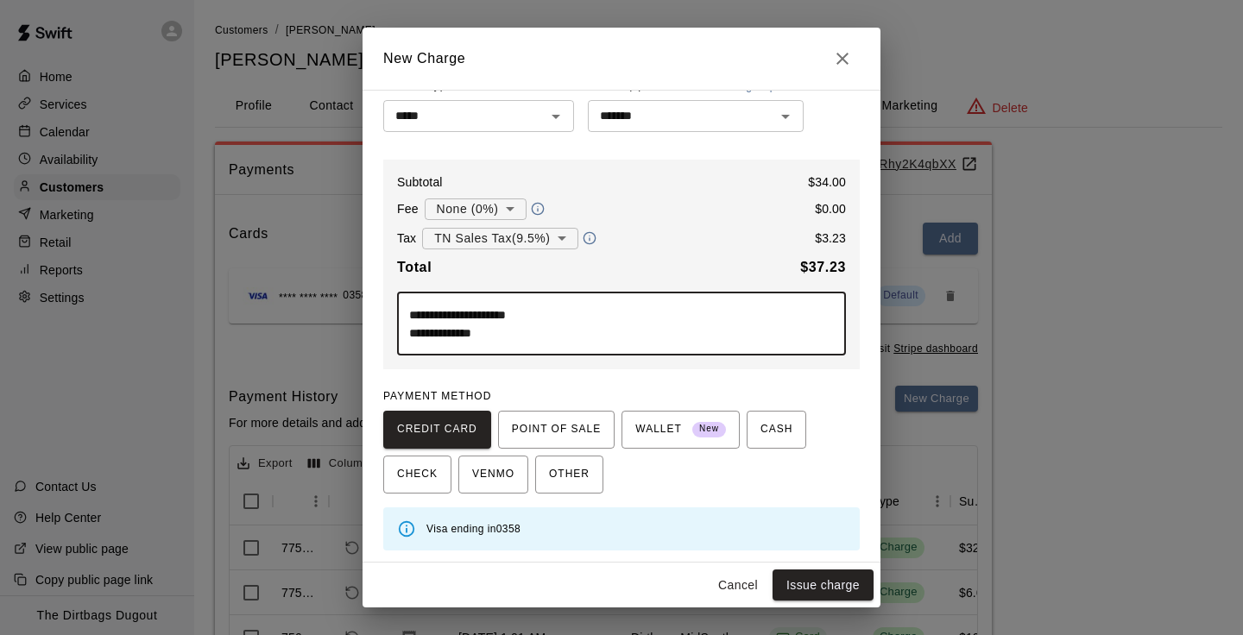
scroll to position [108, 0]
type textarea "**********"
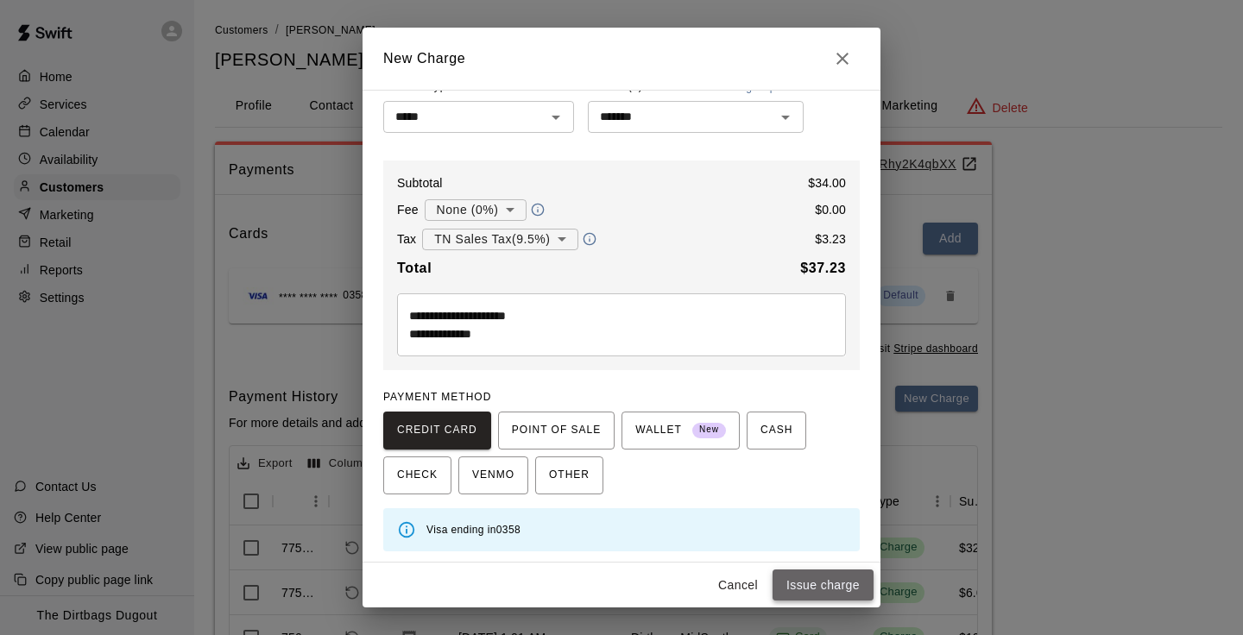
click at [831, 578] on button "Issue charge" at bounding box center [823, 586] width 101 height 32
type input "*"
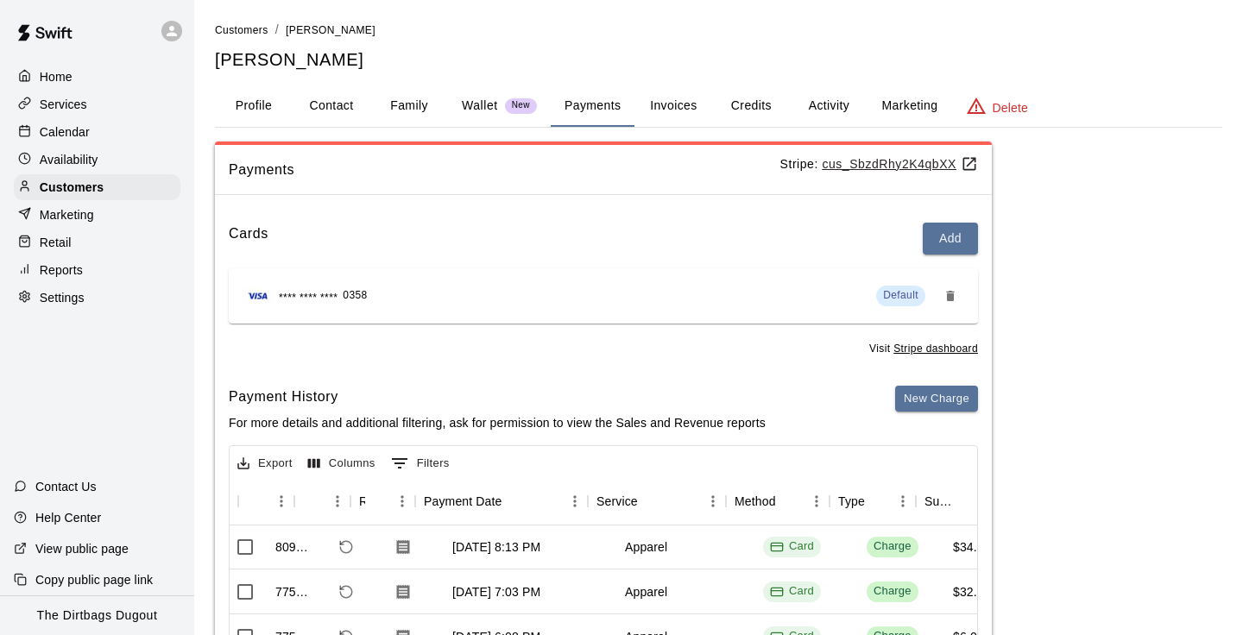
scroll to position [1, 0]
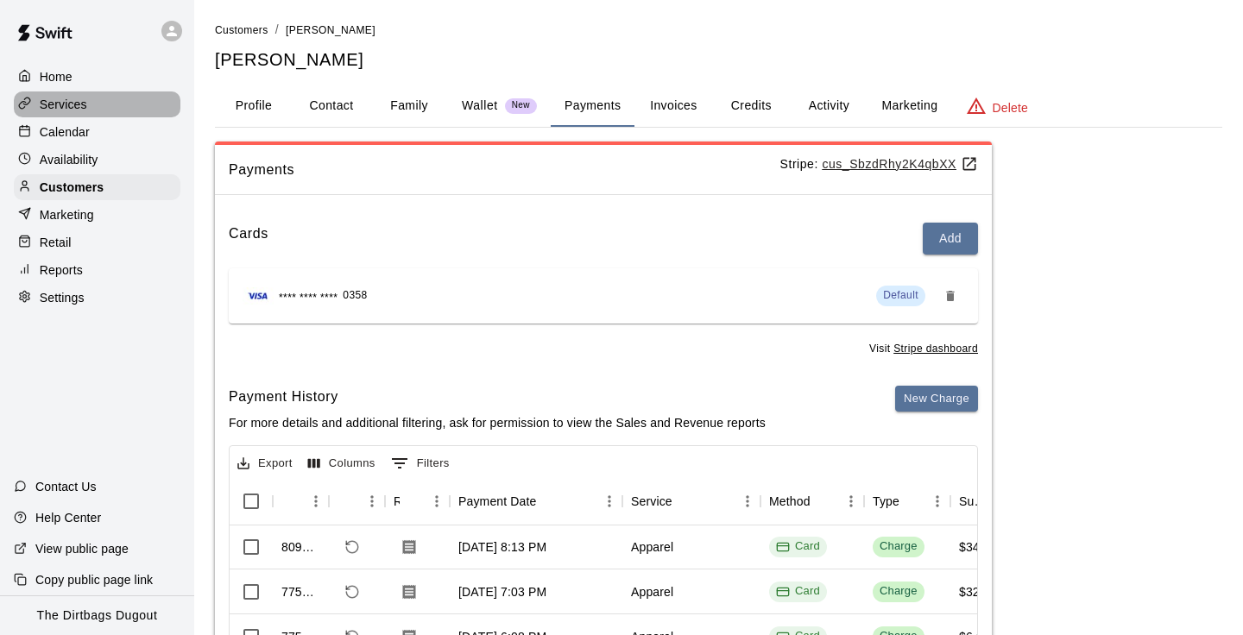
click at [83, 110] on p "Services" at bounding box center [63, 104] width 47 height 17
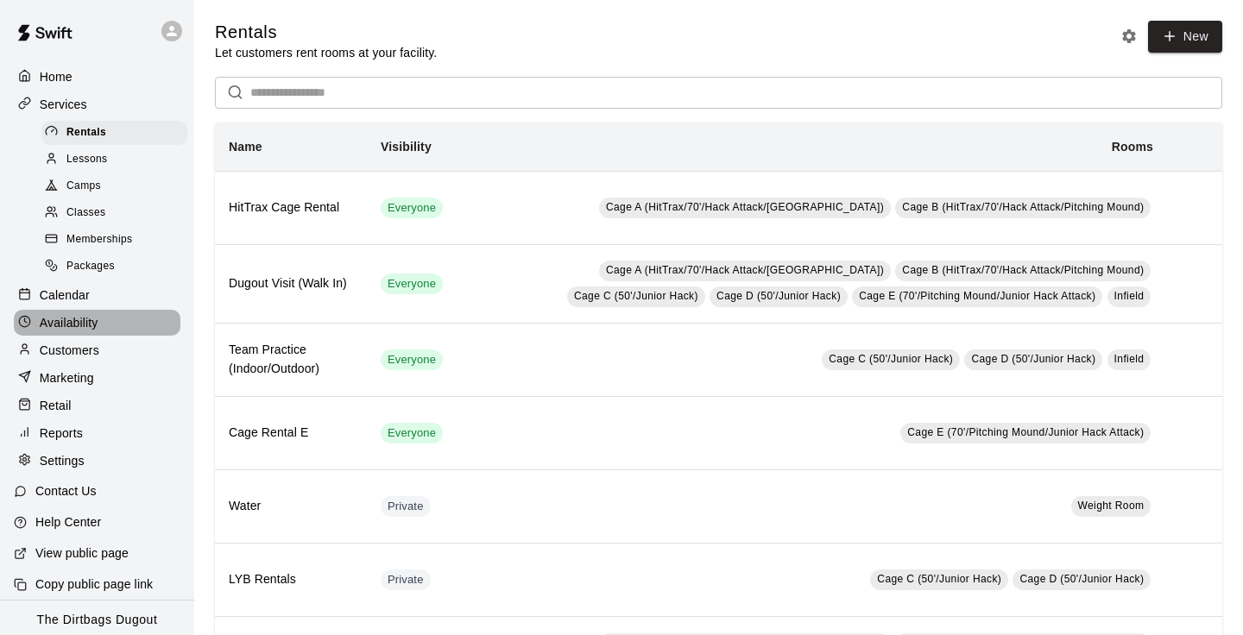
click at [113, 320] on div "Availability" at bounding box center [97, 323] width 167 height 26
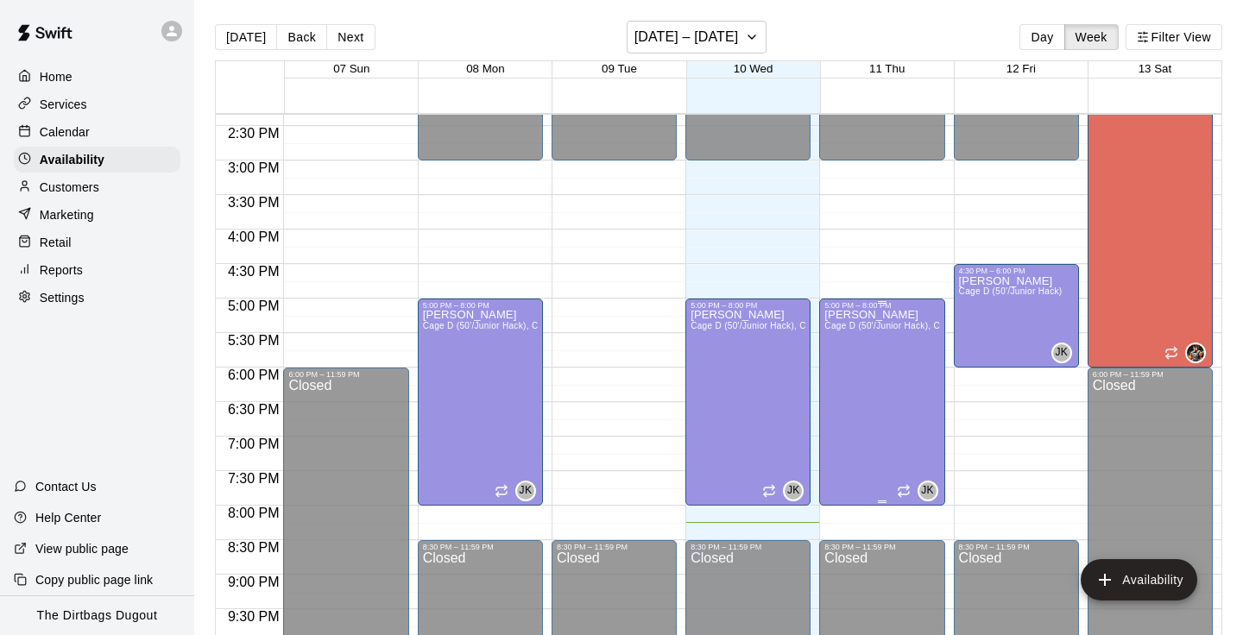
scroll to position [970, 0]
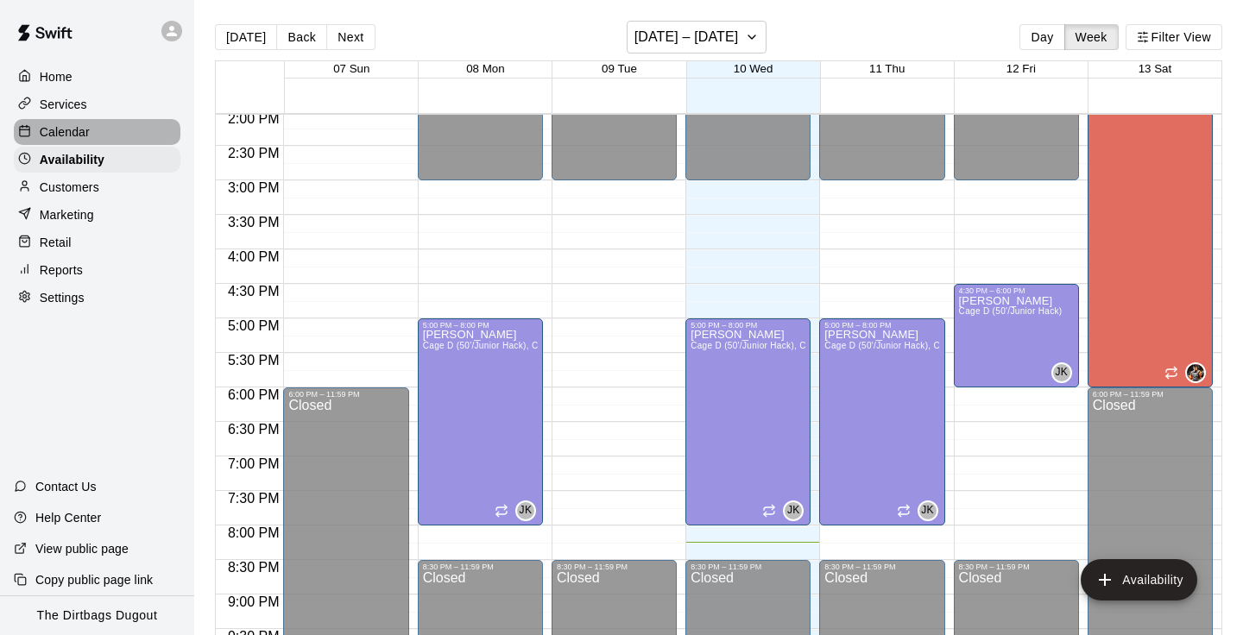
click at [78, 134] on p "Calendar" at bounding box center [65, 131] width 50 height 17
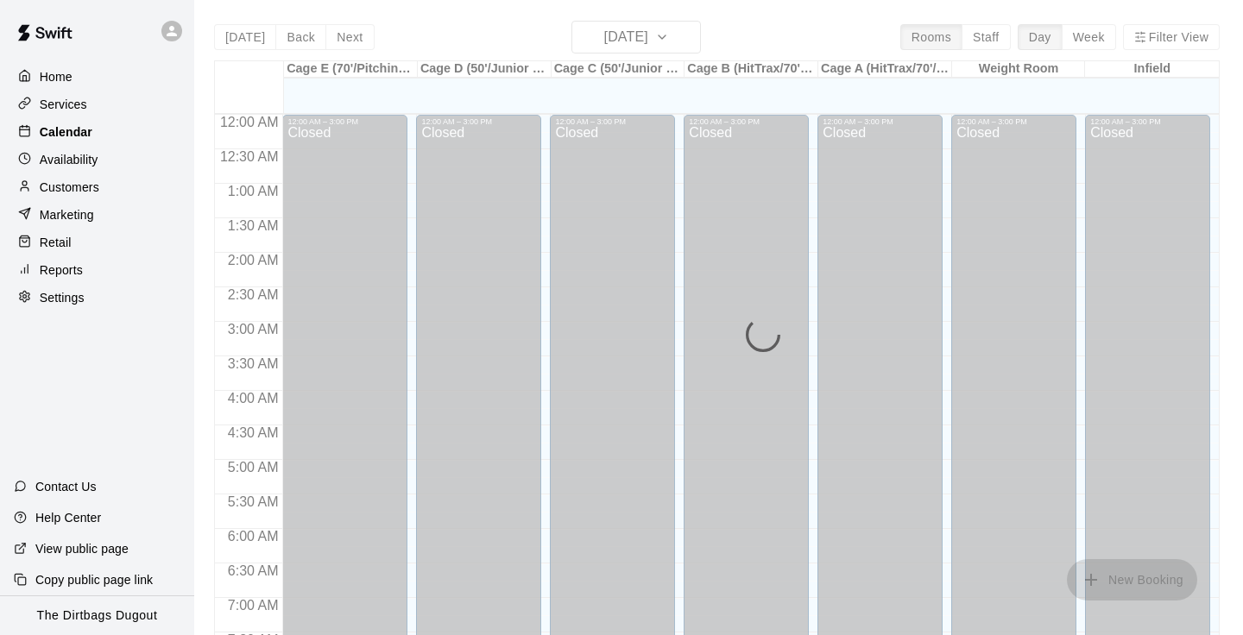
scroll to position [1066, 0]
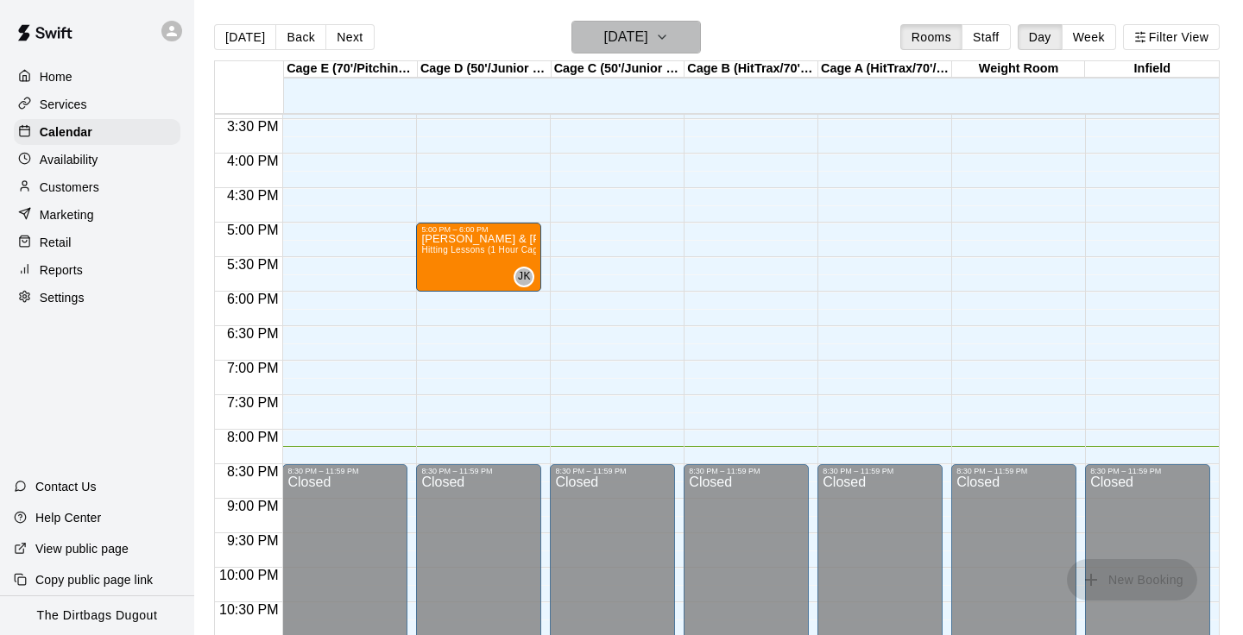
click at [648, 38] on h6 "[DATE]" at bounding box center [626, 37] width 44 height 24
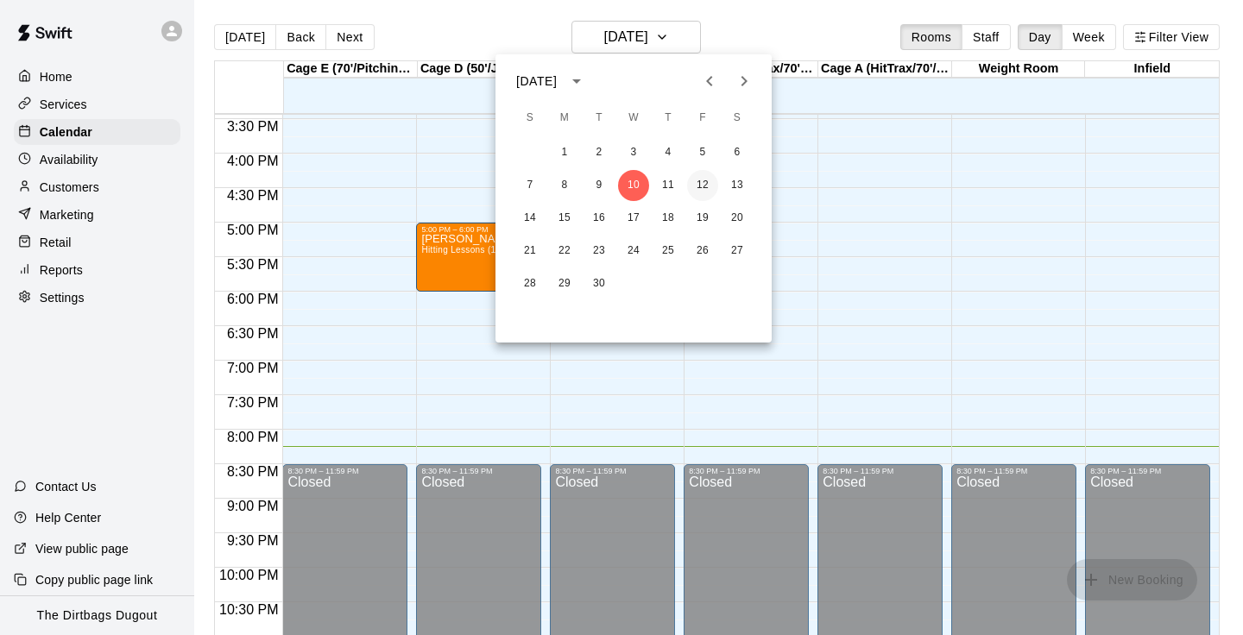
click at [711, 188] on button "12" at bounding box center [702, 185] width 31 height 31
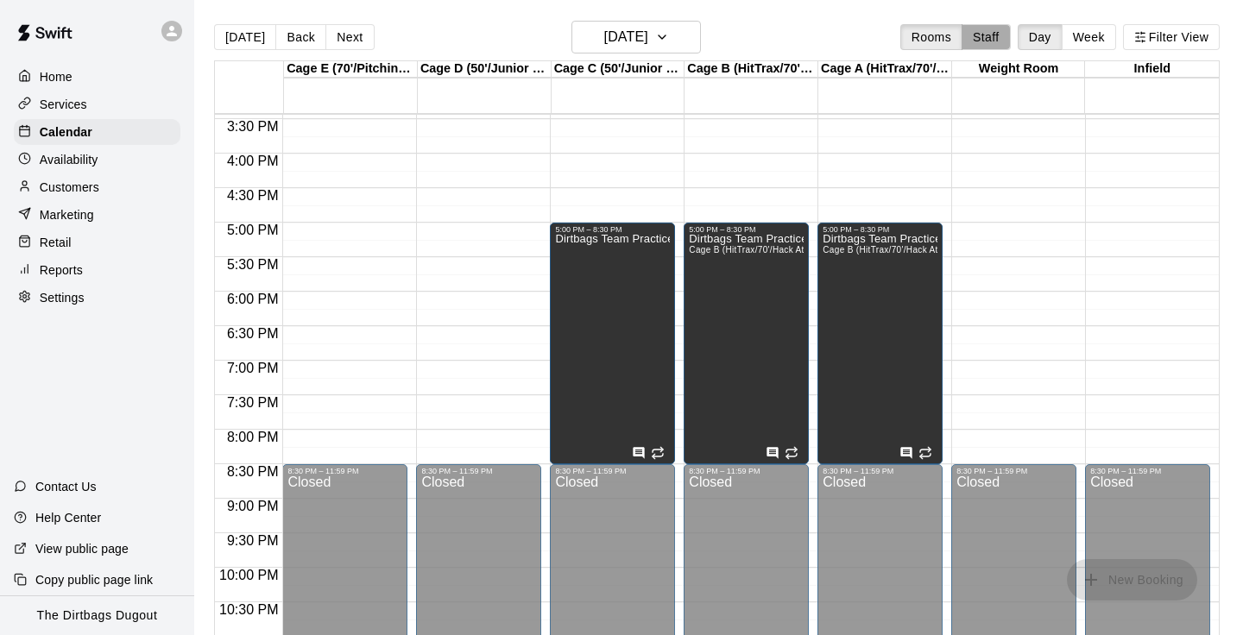
click at [989, 34] on button "Staff" at bounding box center [986, 37] width 49 height 26
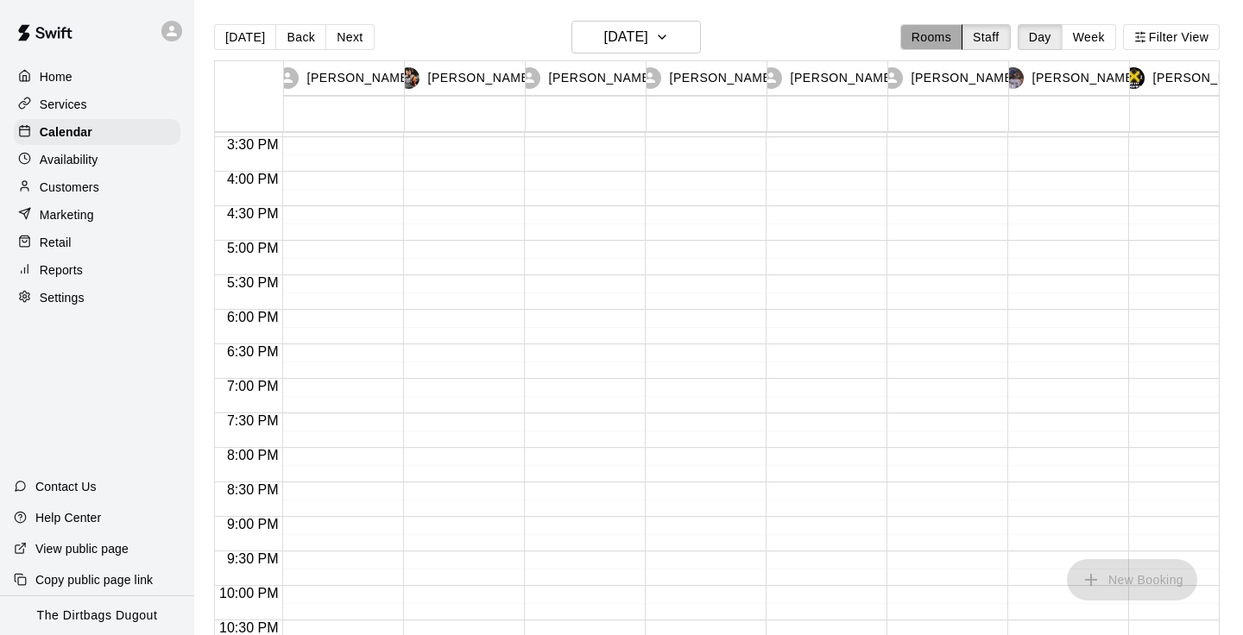
click at [925, 41] on button "Rooms" at bounding box center [932, 37] width 62 height 26
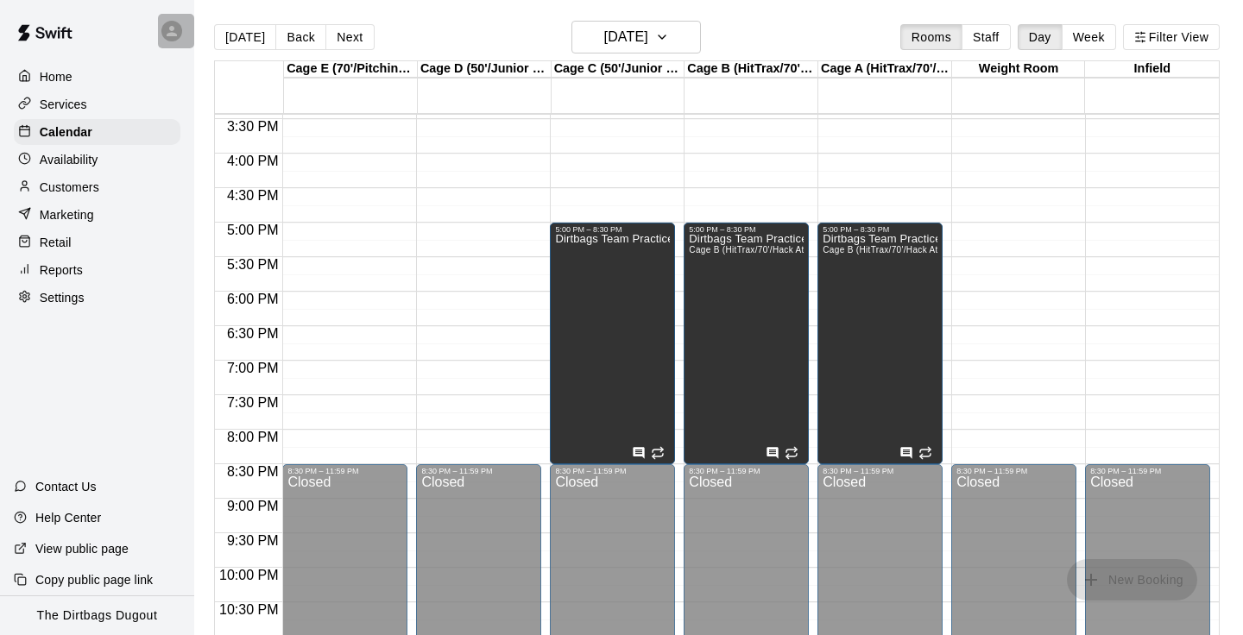
click at [166, 27] on icon at bounding box center [172, 31] width 16 height 16
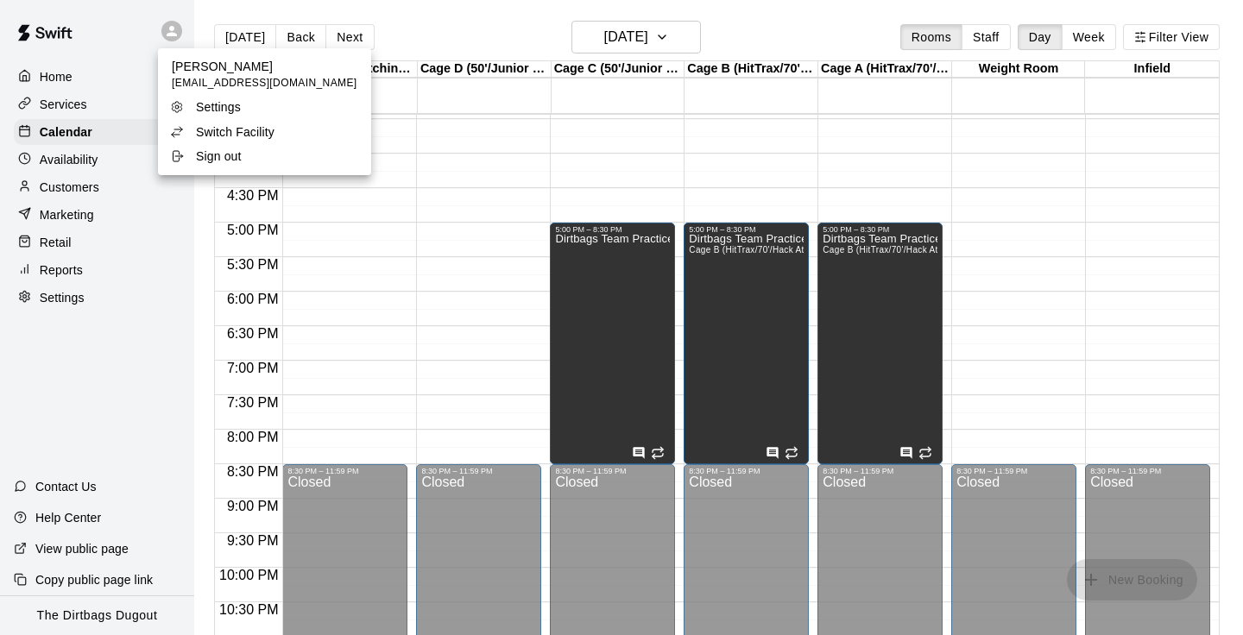
click at [168, 35] on div at bounding box center [621, 317] width 1243 height 635
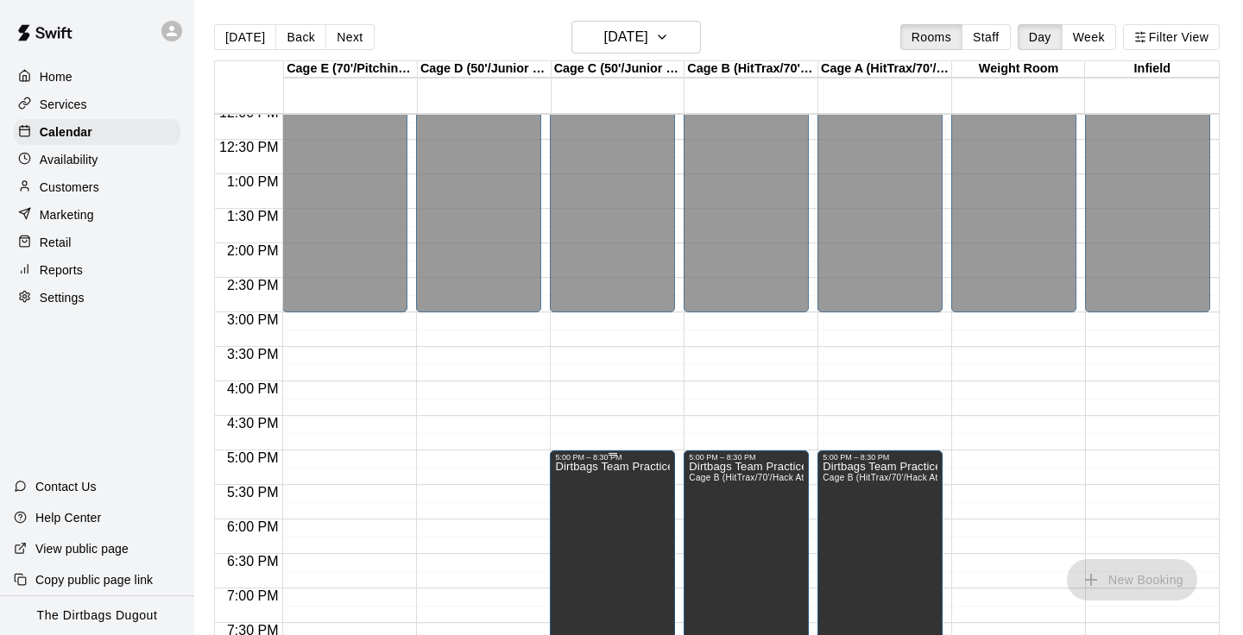
scroll to position [558, 0]
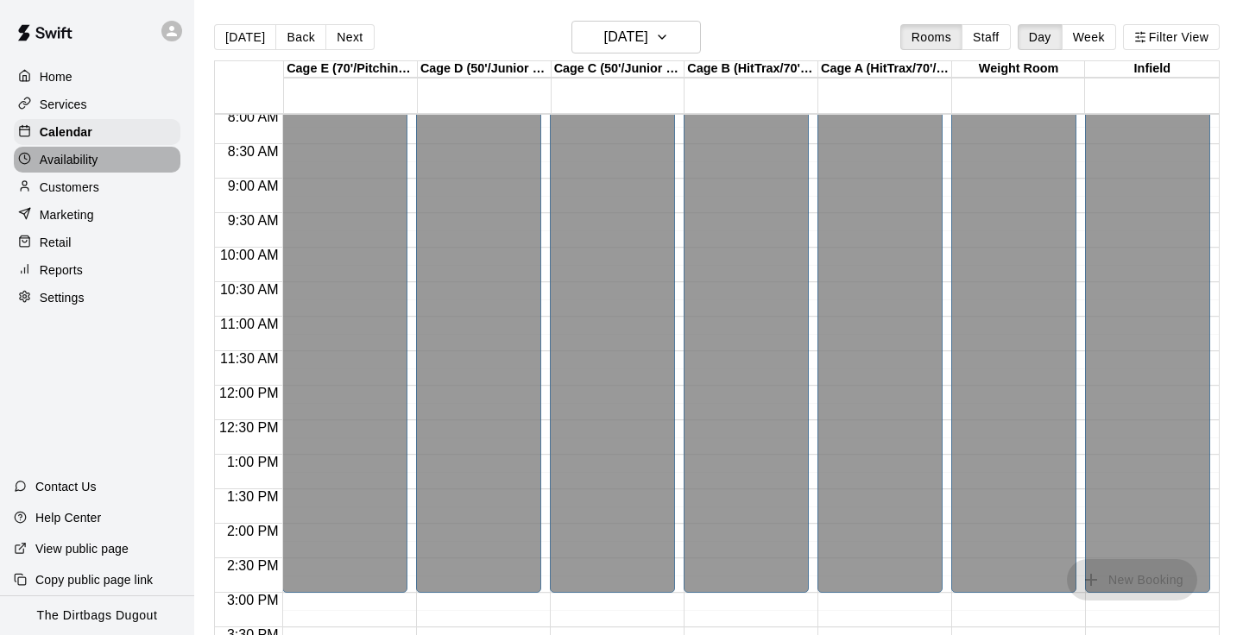
click at [90, 166] on p "Availability" at bounding box center [69, 159] width 59 height 17
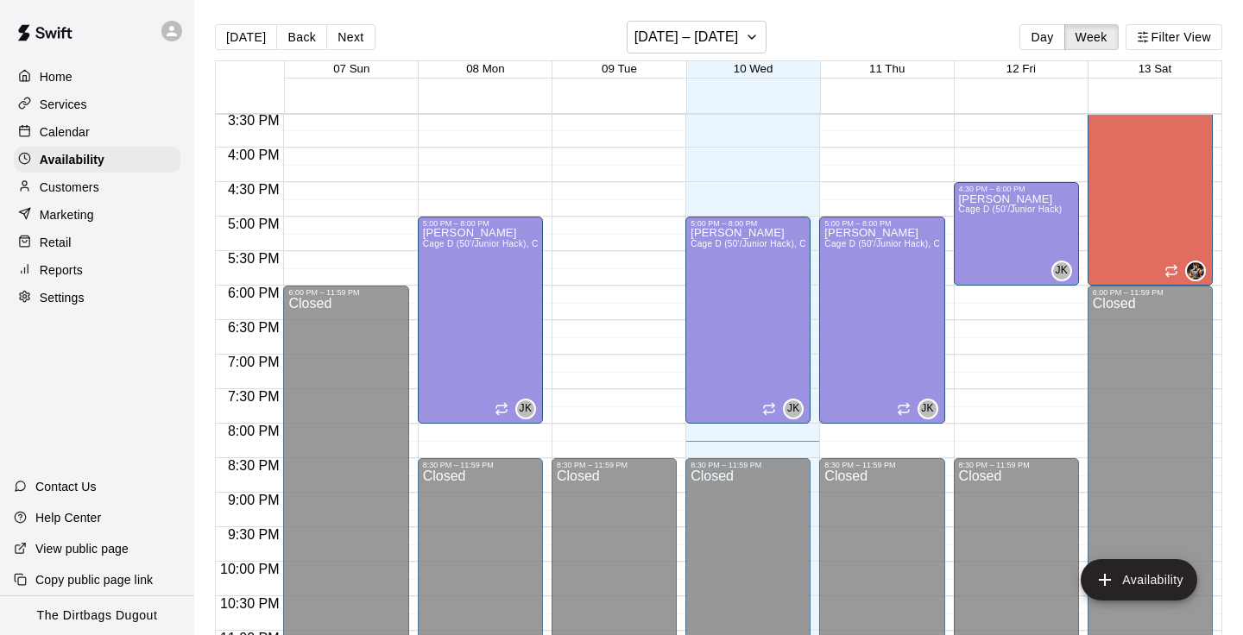
scroll to position [1003, 0]
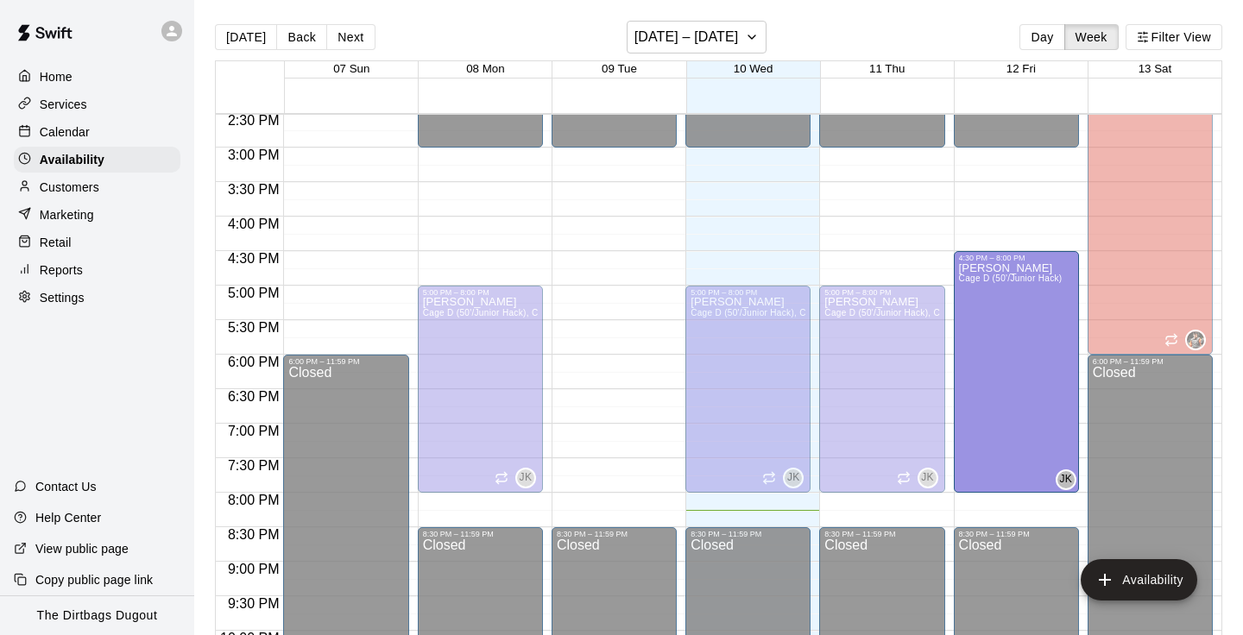
drag, startPoint x: 1014, startPoint y: 351, endPoint x: 1005, endPoint y: 497, distance: 147.0
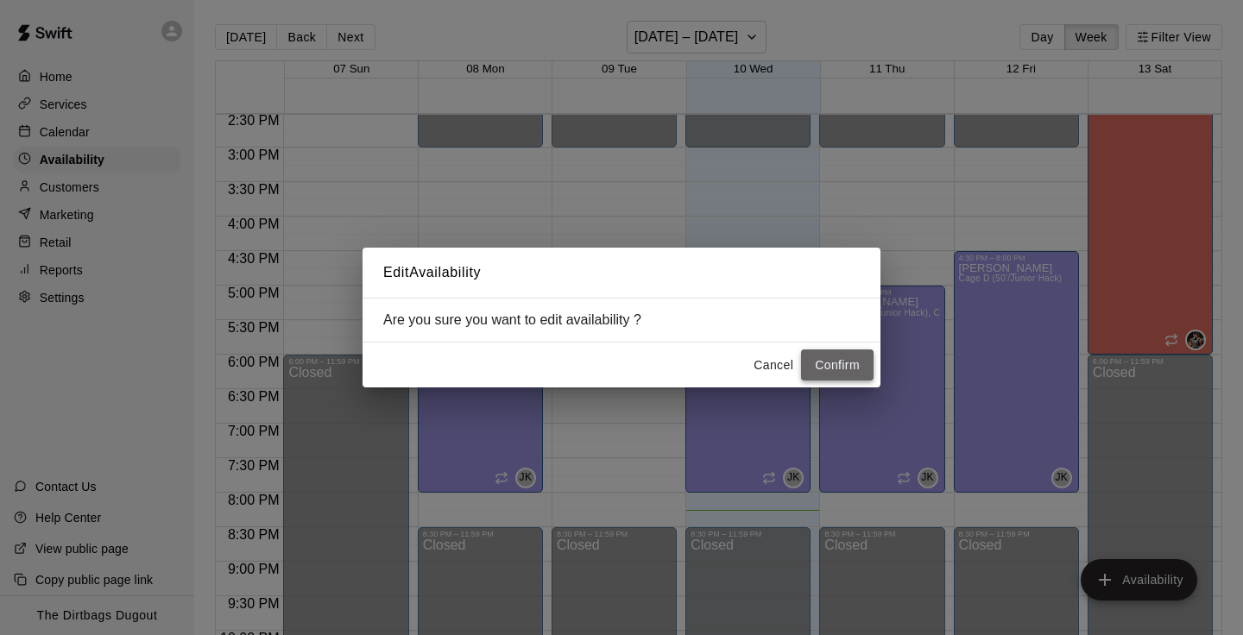
click at [840, 371] on button "Confirm" at bounding box center [837, 366] width 73 height 32
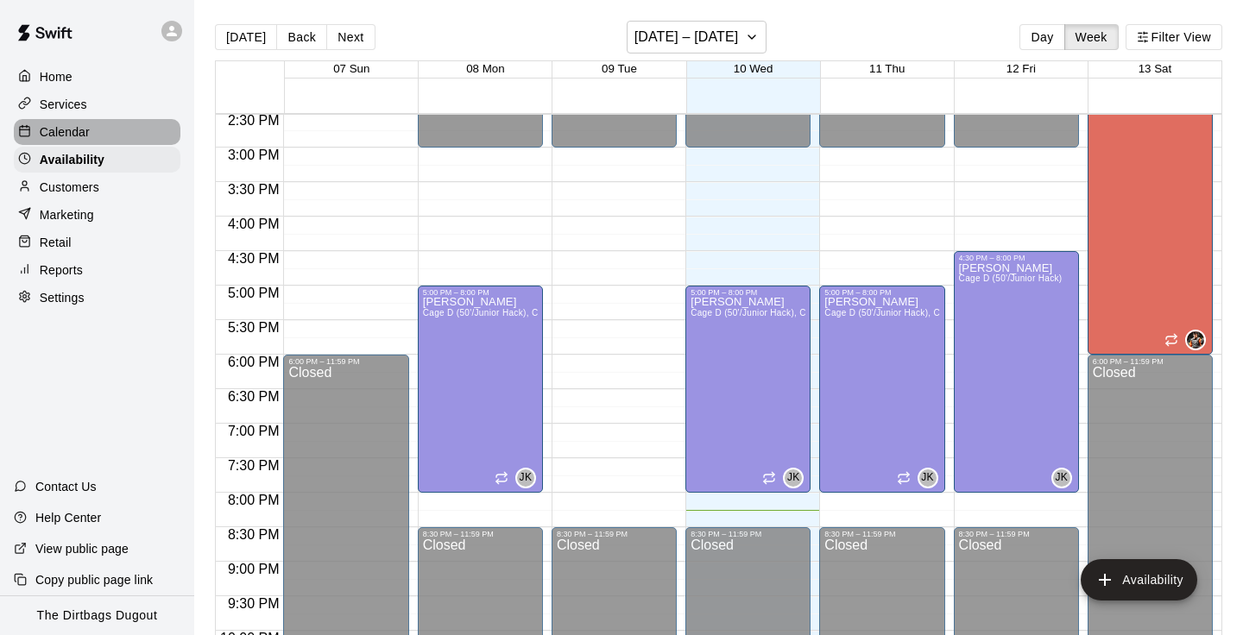
click at [82, 129] on p "Calendar" at bounding box center [65, 131] width 50 height 17
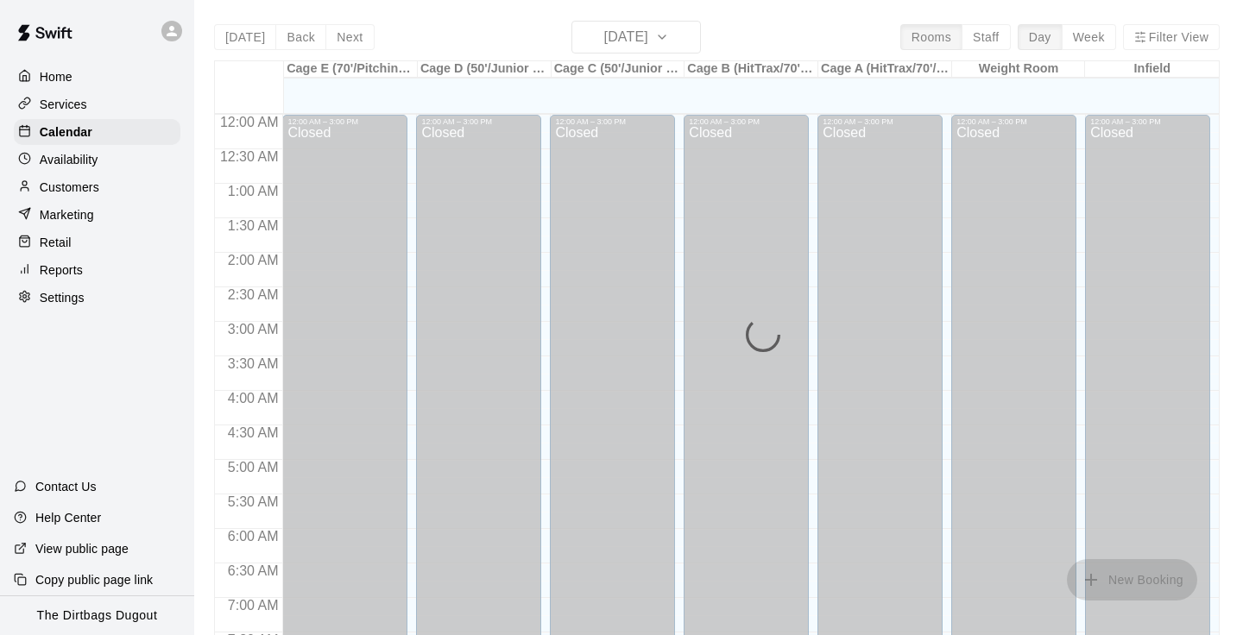
scroll to position [1066, 0]
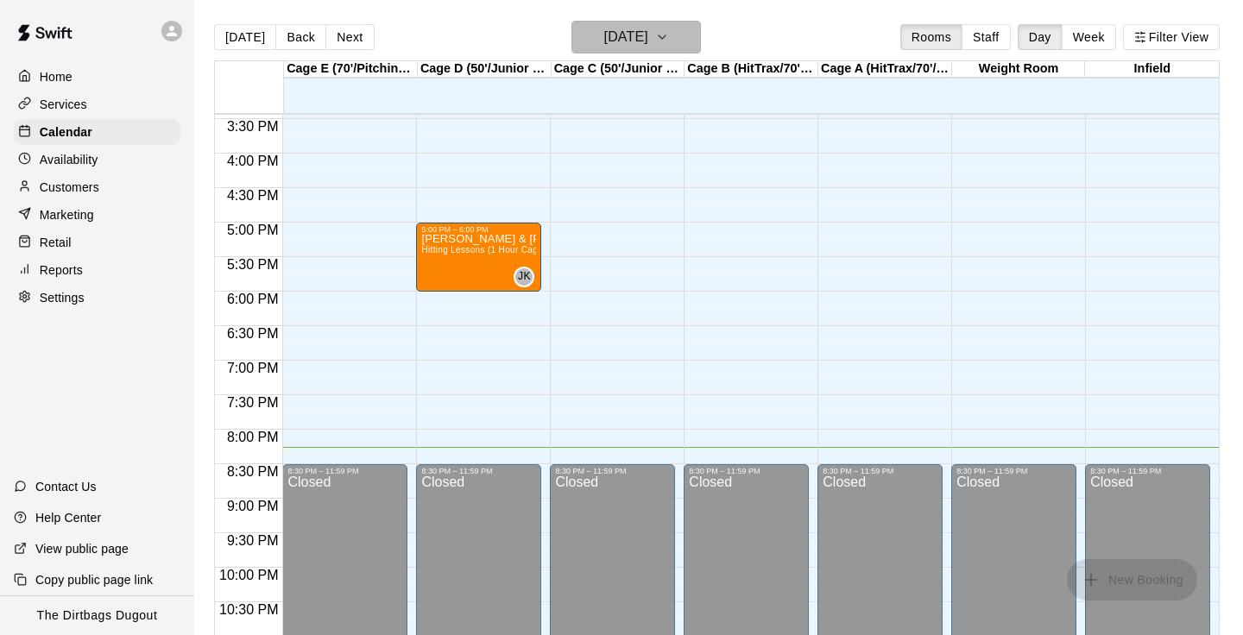
click at [648, 36] on h6 "[DATE]" at bounding box center [626, 37] width 44 height 24
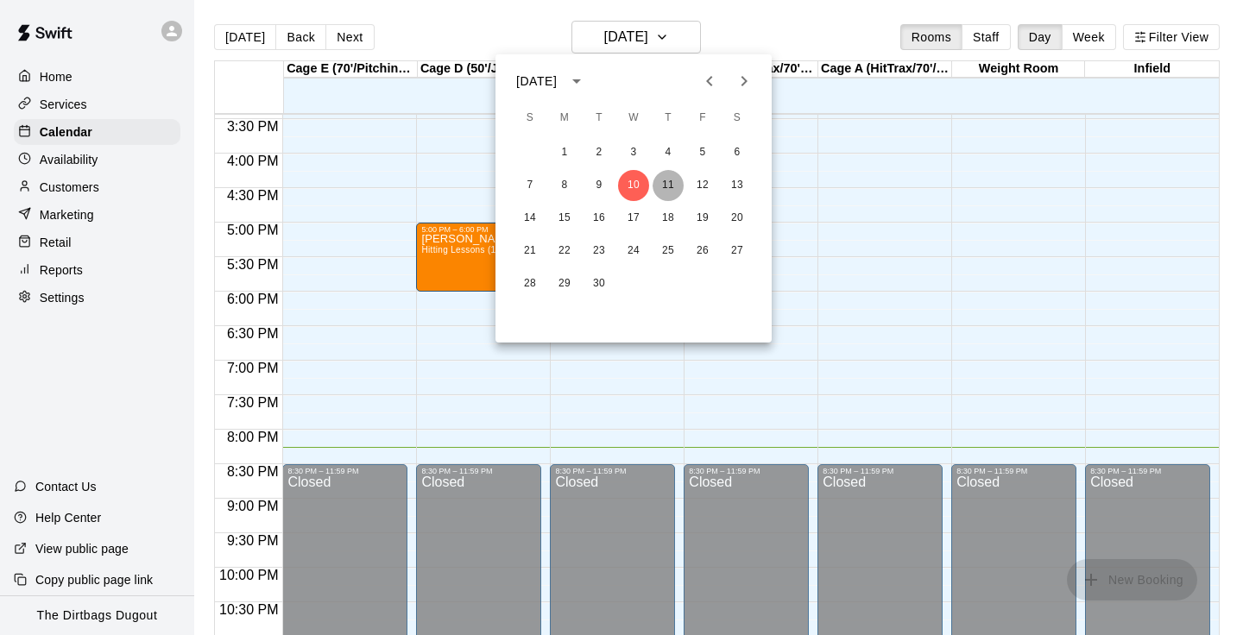
click at [668, 185] on button "11" at bounding box center [668, 185] width 31 height 31
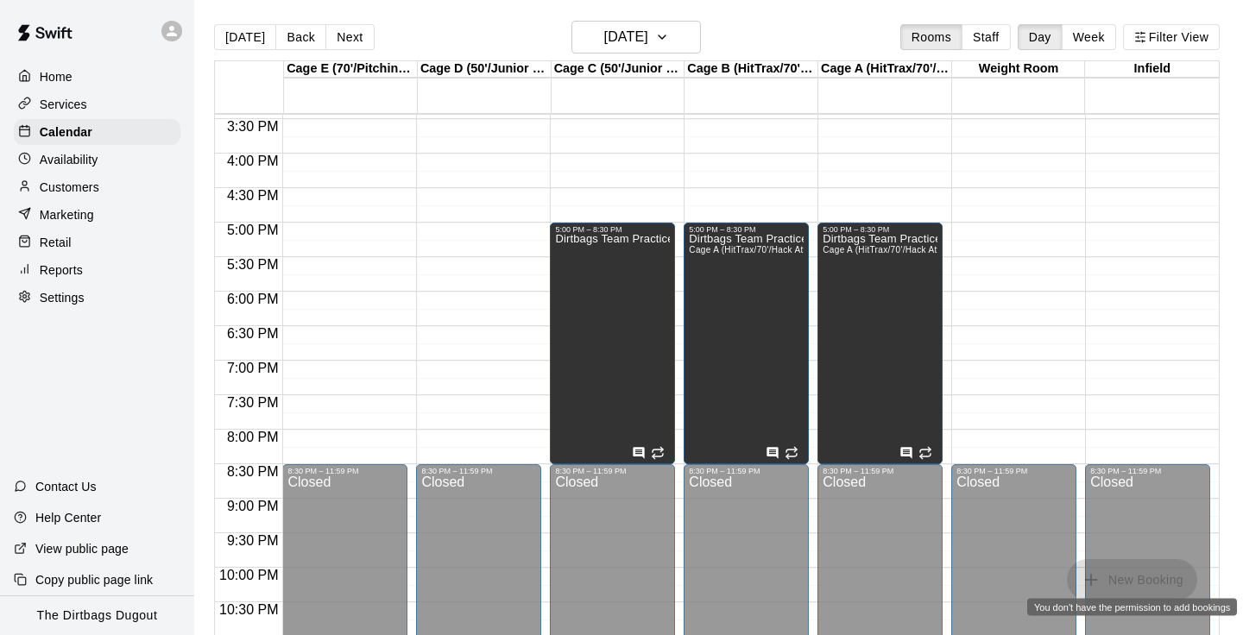
click at [1108, 585] on span "New Booking" at bounding box center [1132, 579] width 130 height 15
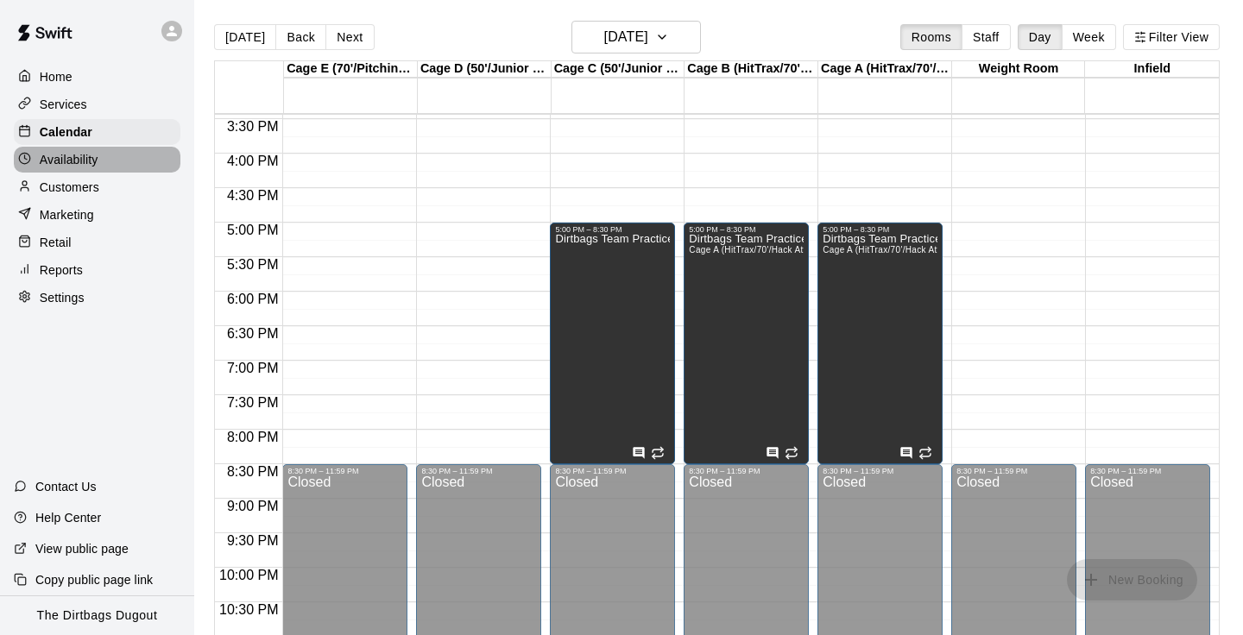
click at [69, 162] on p "Availability" at bounding box center [69, 159] width 59 height 17
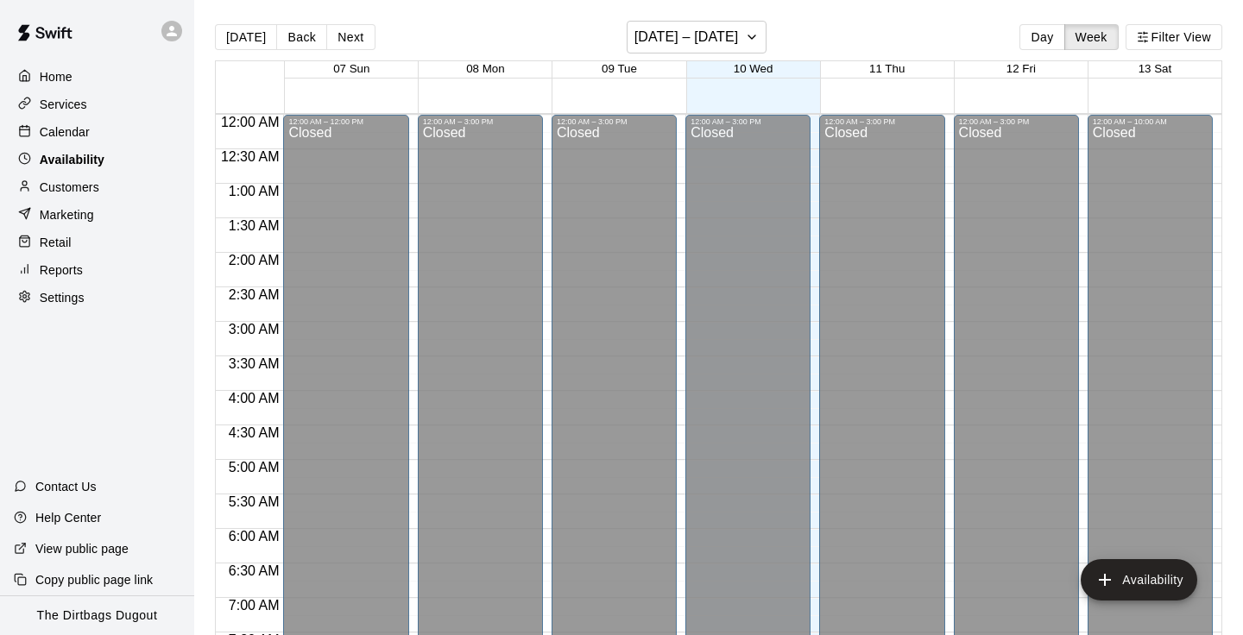
scroll to position [1118, 0]
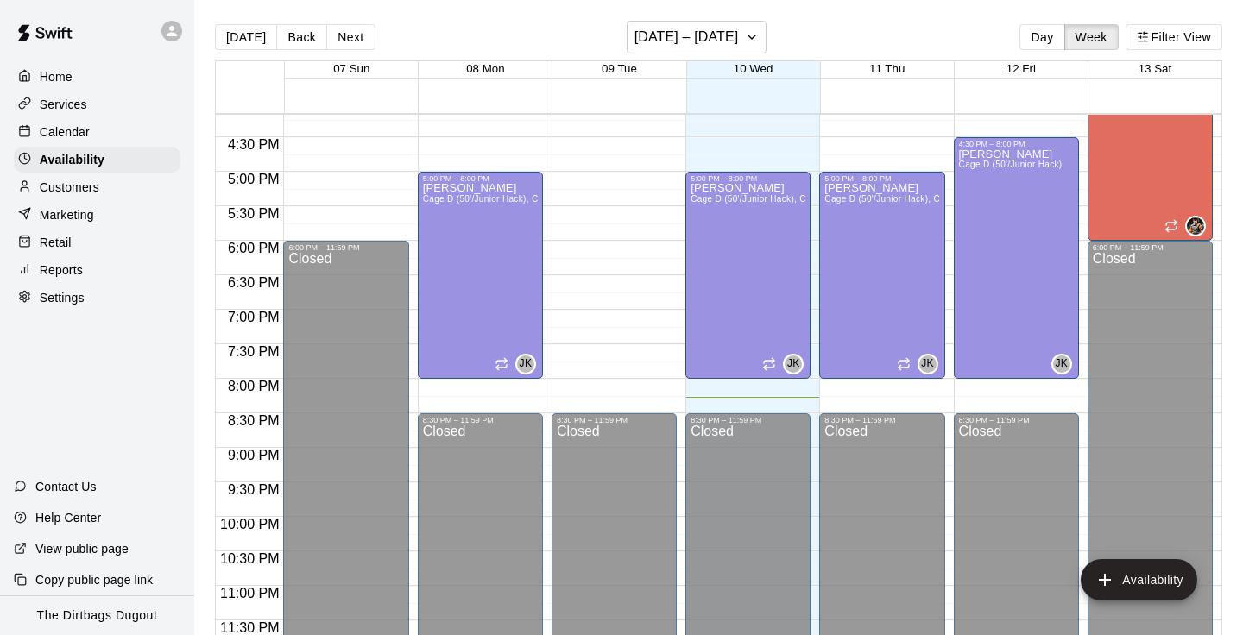
click at [176, 35] on icon at bounding box center [172, 31] width 10 height 10
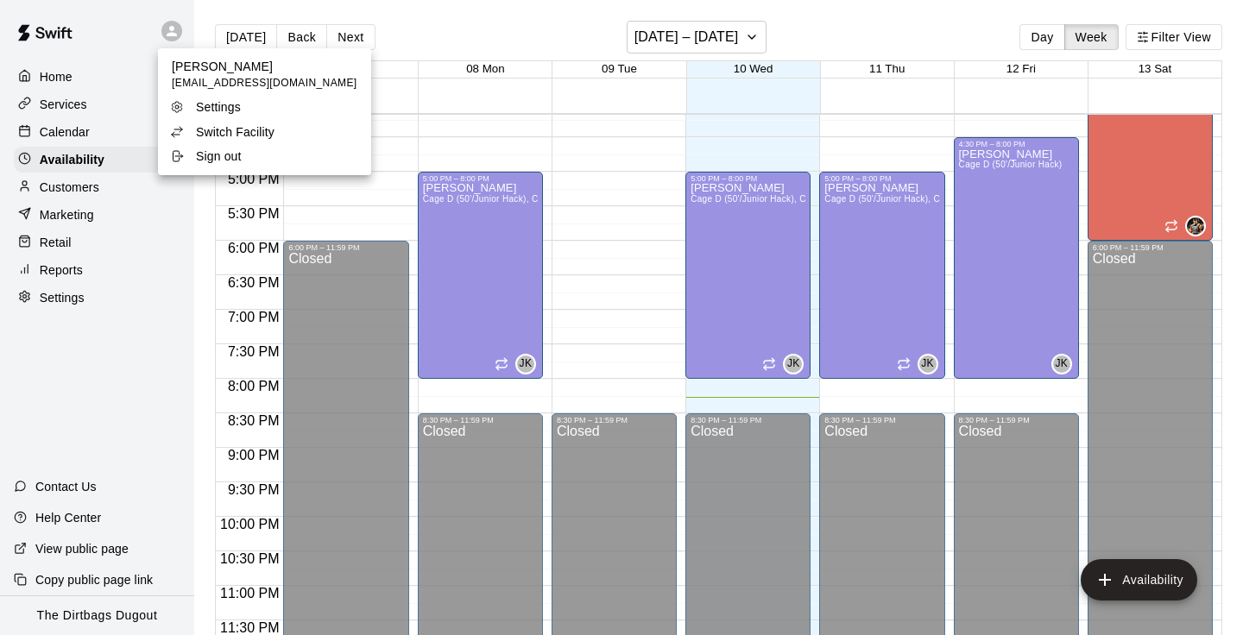
click at [225, 130] on p "Switch Facility" at bounding box center [235, 131] width 79 height 17
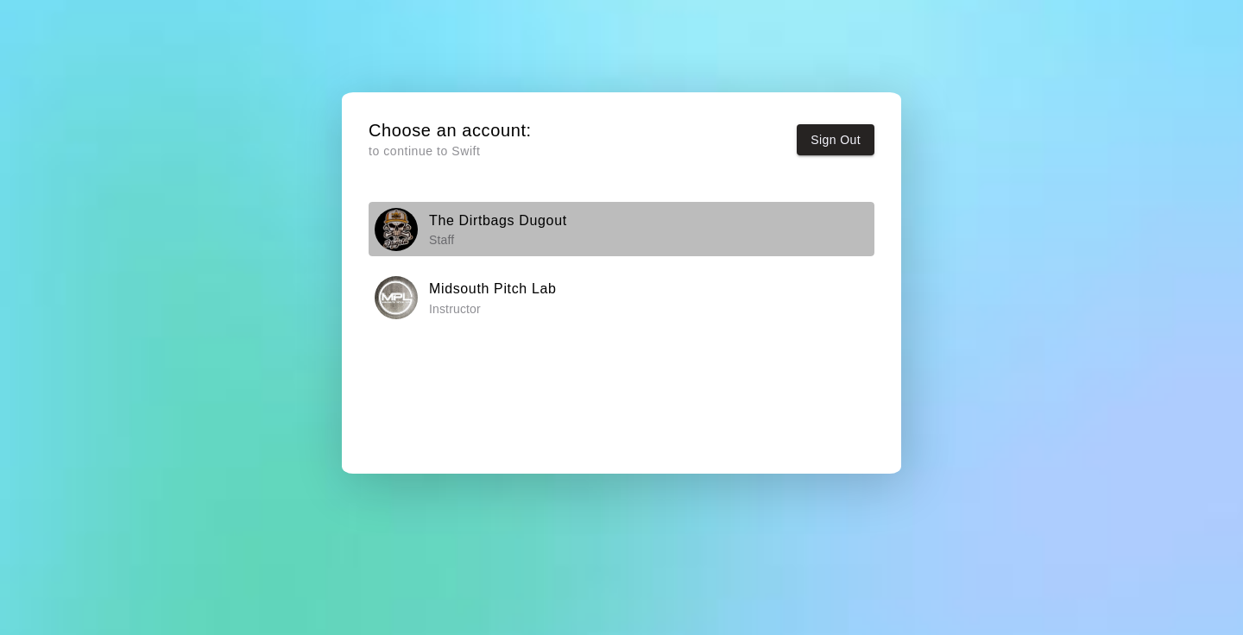
click at [494, 223] on h6 "The Dirtbags Dugout" at bounding box center [498, 221] width 138 height 22
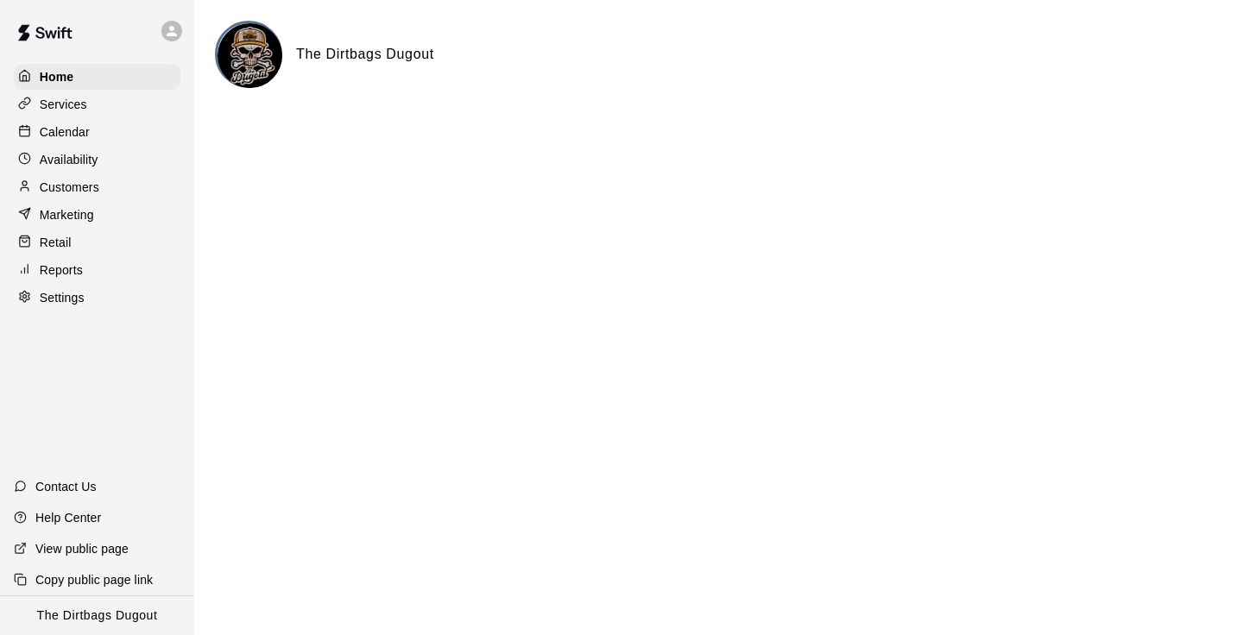
click at [120, 135] on div "Calendar" at bounding box center [97, 132] width 167 height 26
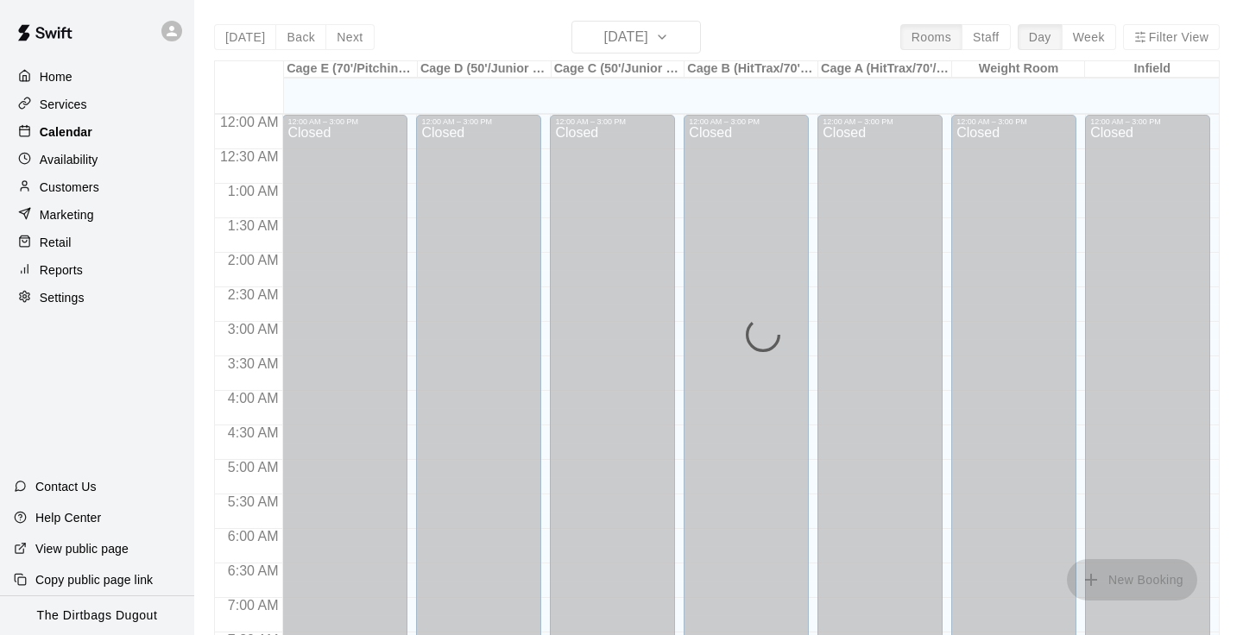
scroll to position [1066, 0]
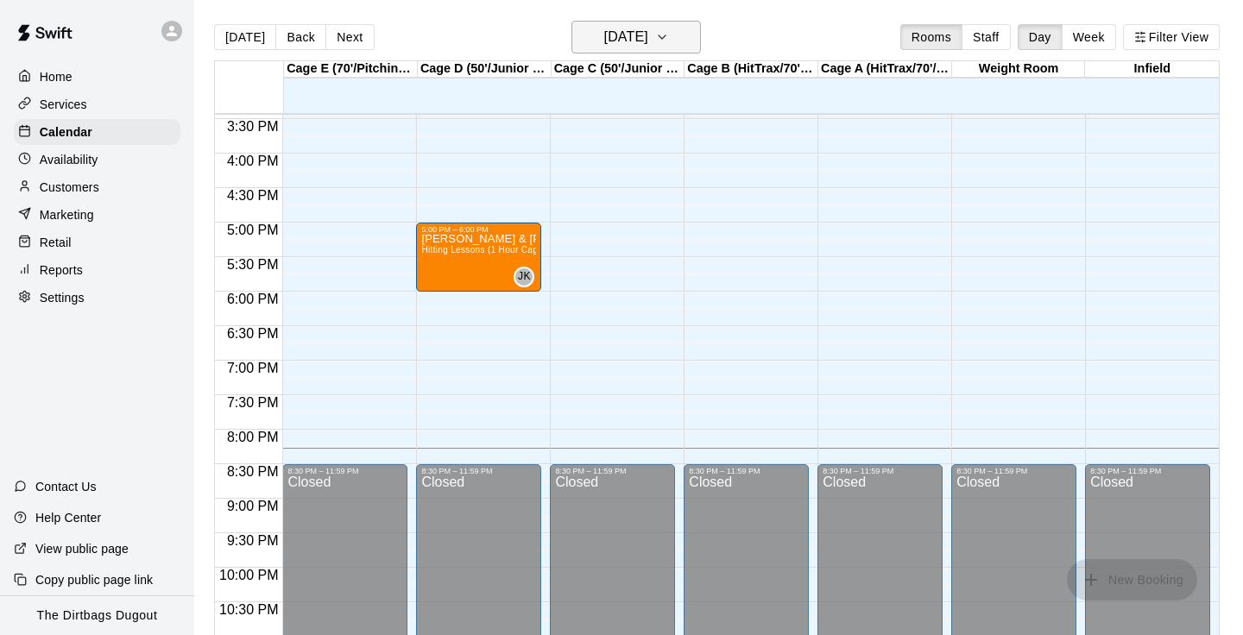
click at [648, 32] on h6 "[DATE]" at bounding box center [626, 37] width 44 height 24
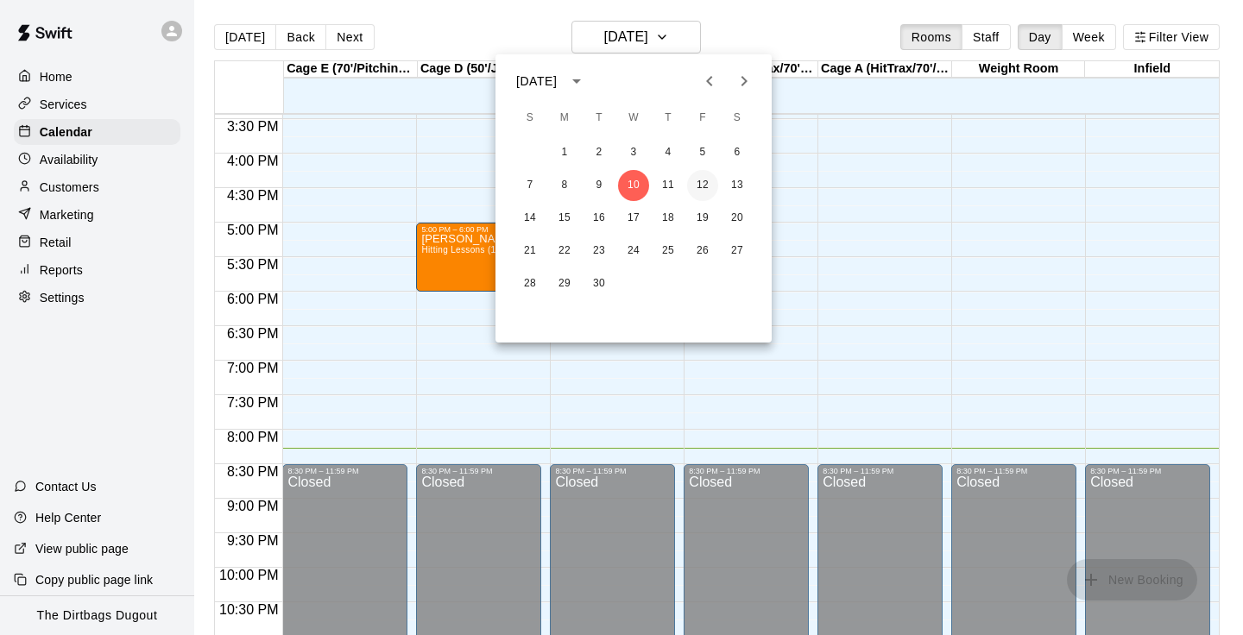
click at [693, 186] on button "12" at bounding box center [702, 185] width 31 height 31
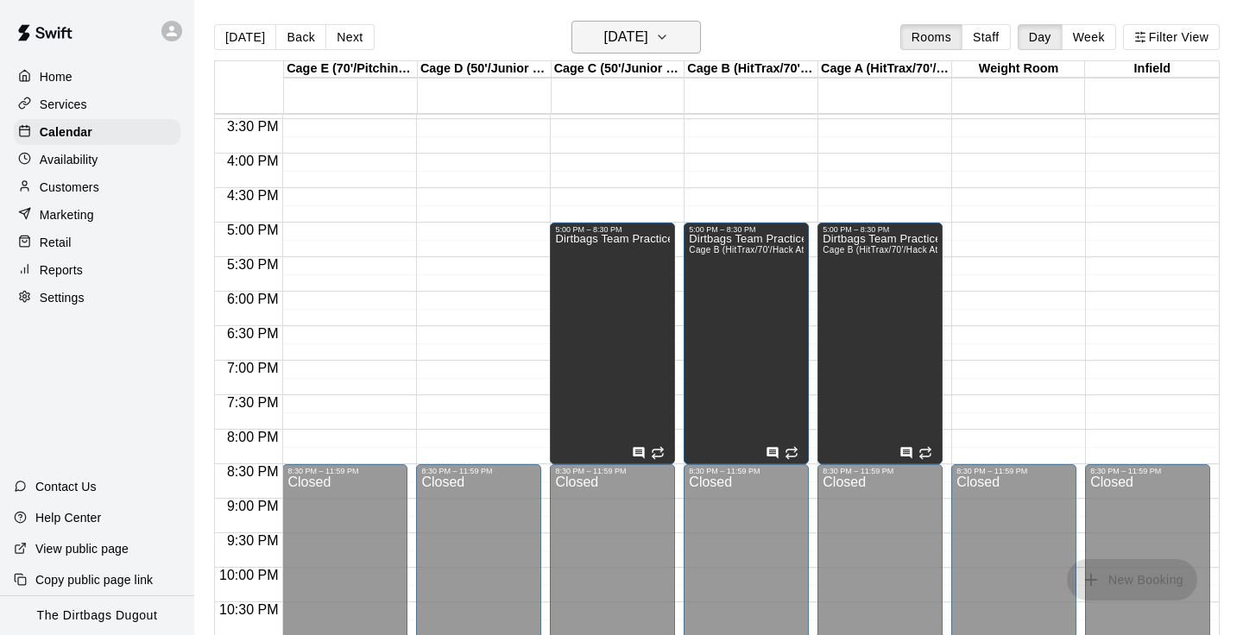
click at [648, 46] on h6 "[DATE]" at bounding box center [626, 37] width 44 height 24
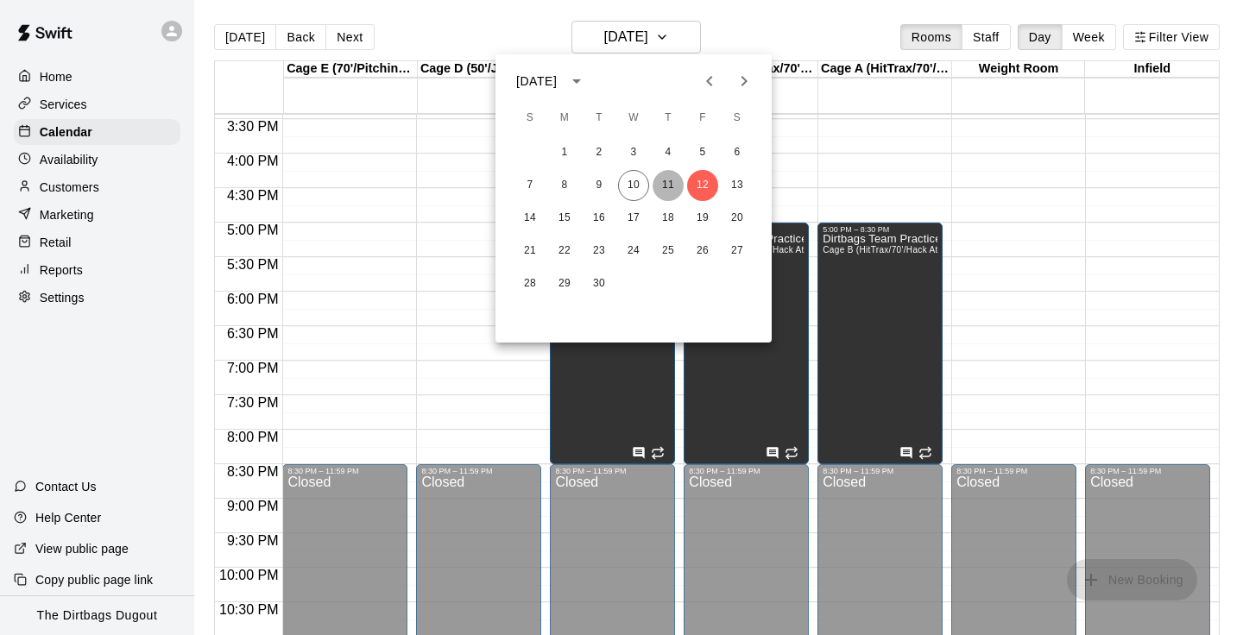
click at [667, 180] on button "11" at bounding box center [668, 185] width 31 height 31
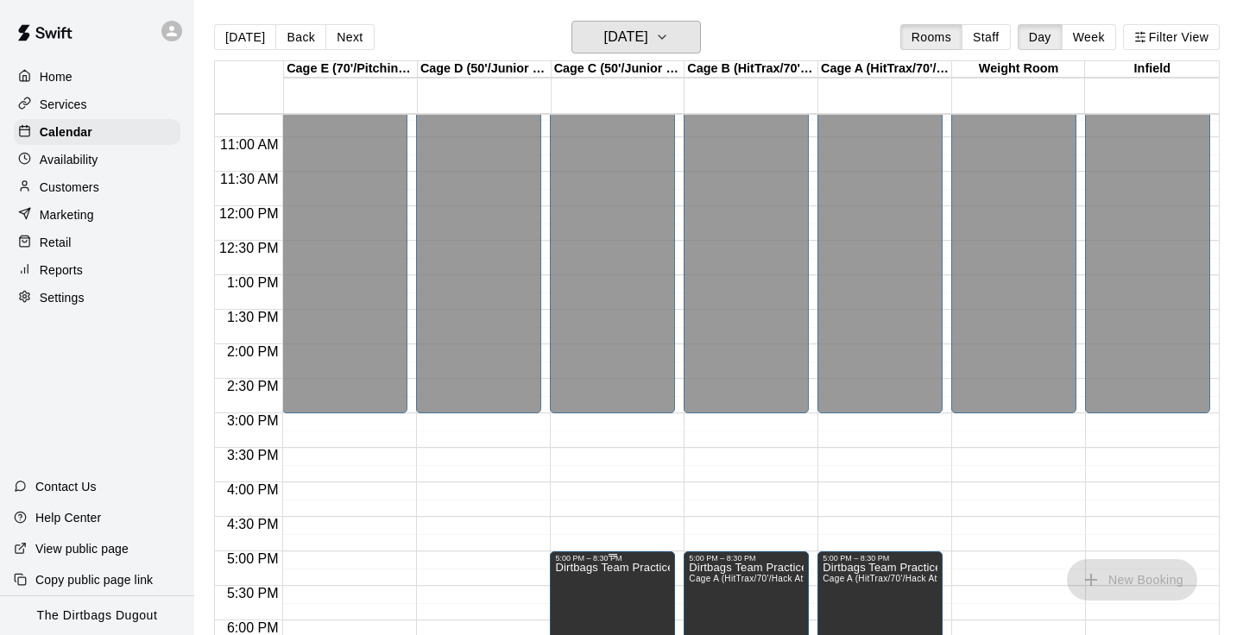
scroll to position [199, 0]
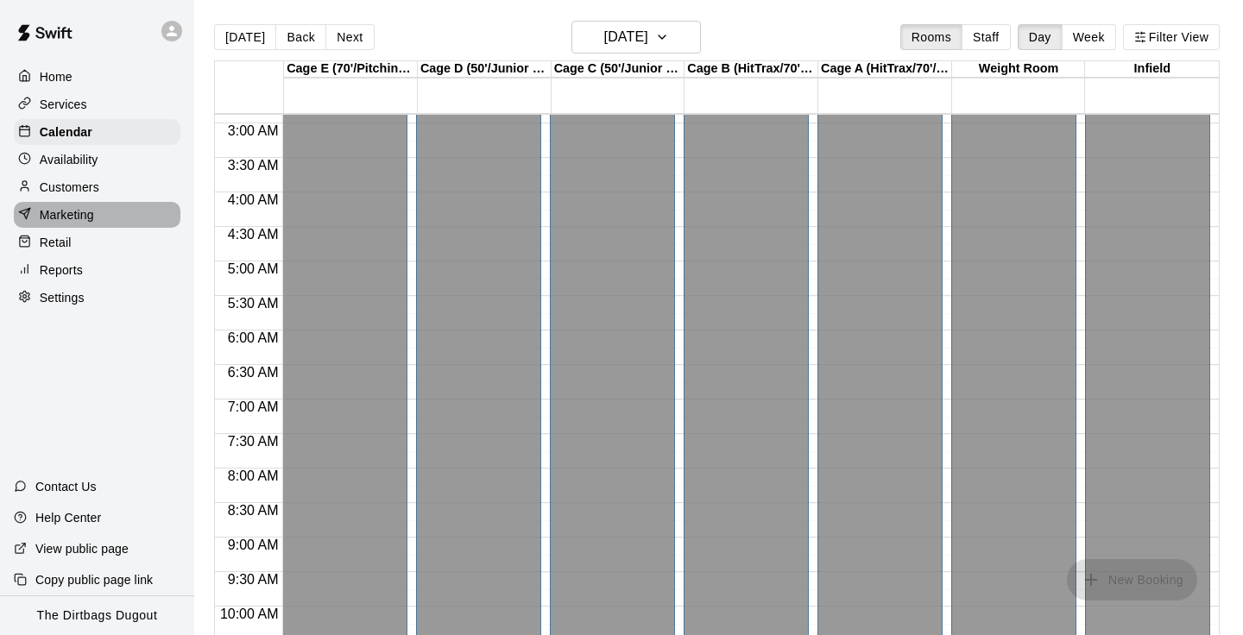
click at [85, 212] on p "Marketing" at bounding box center [67, 214] width 54 height 17
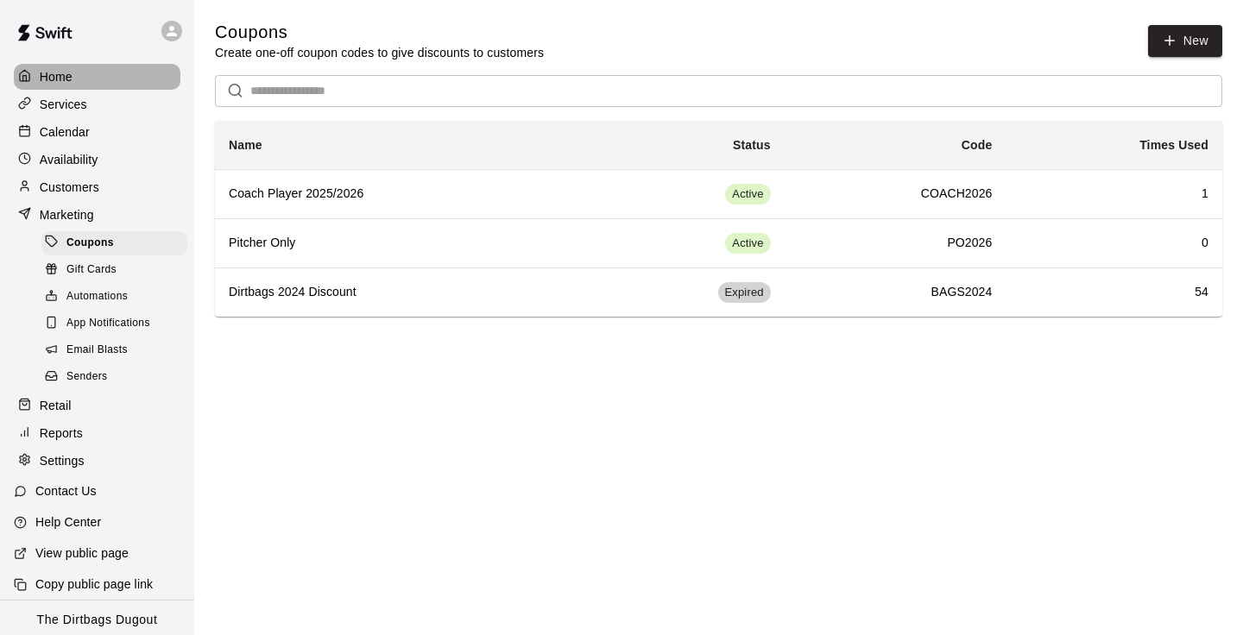
click at [57, 73] on p "Home" at bounding box center [56, 76] width 33 height 17
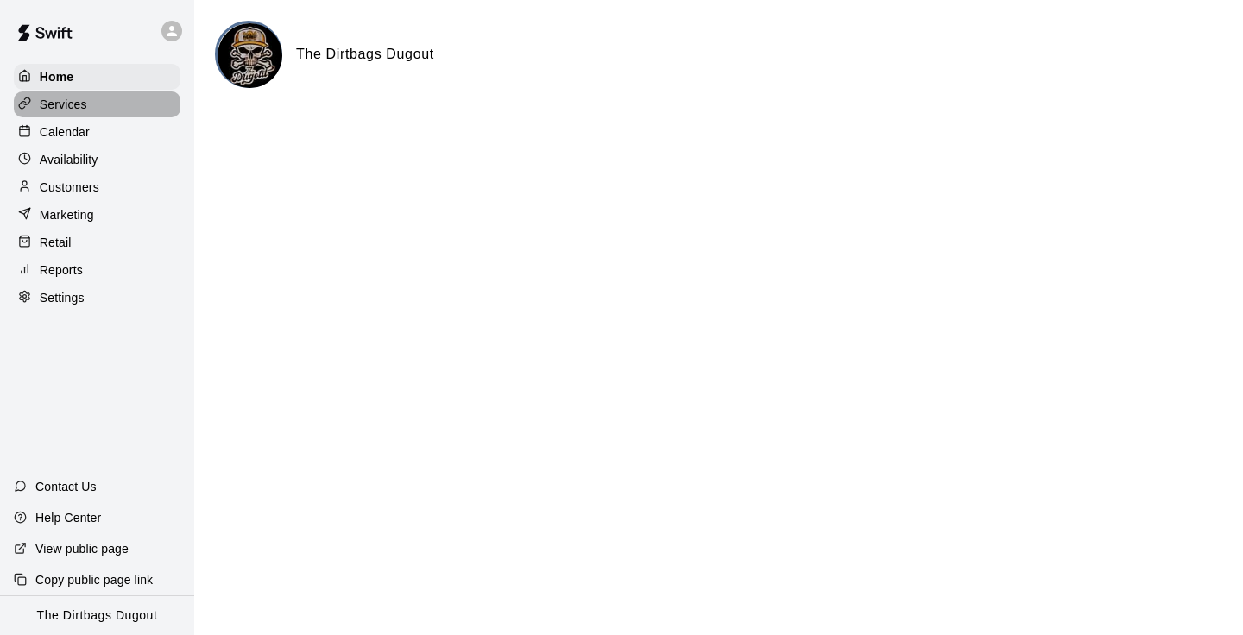
click at [72, 110] on p "Services" at bounding box center [63, 104] width 47 height 17
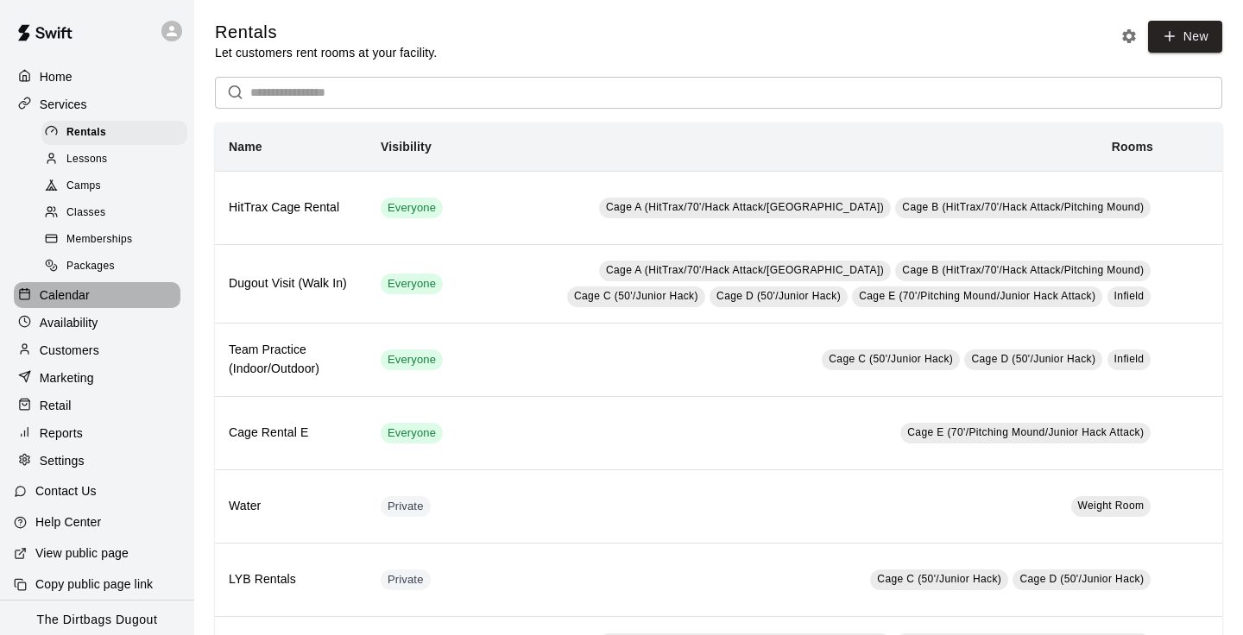
click at [102, 289] on div "Calendar" at bounding box center [97, 295] width 167 height 26
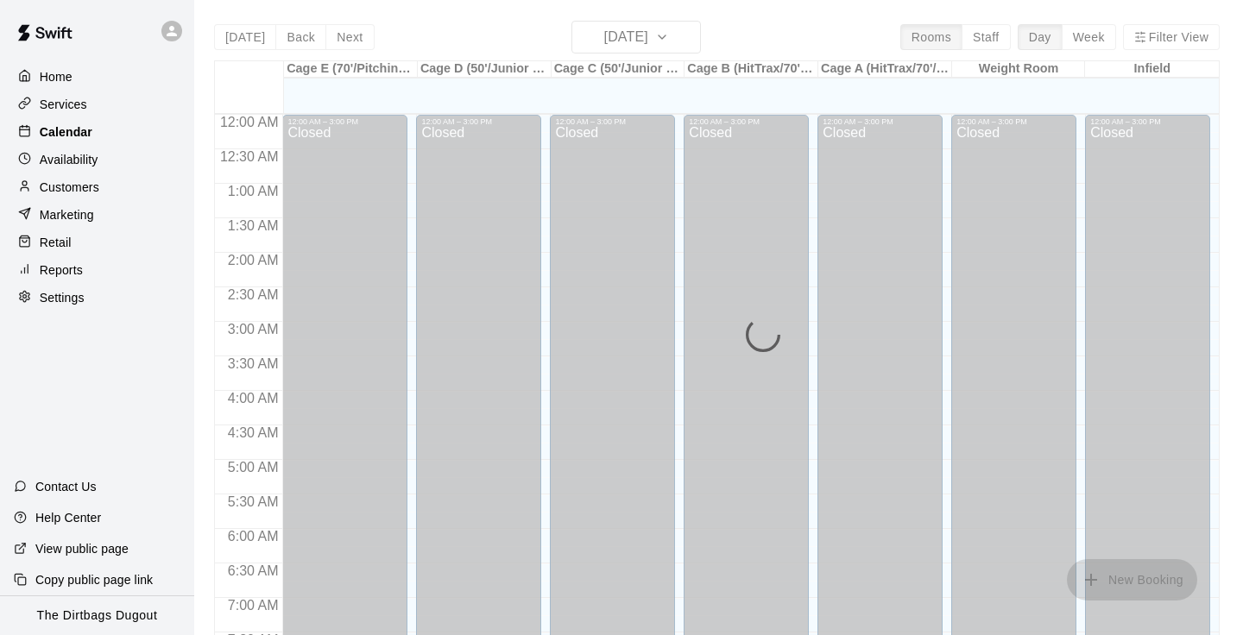
scroll to position [1066, 0]
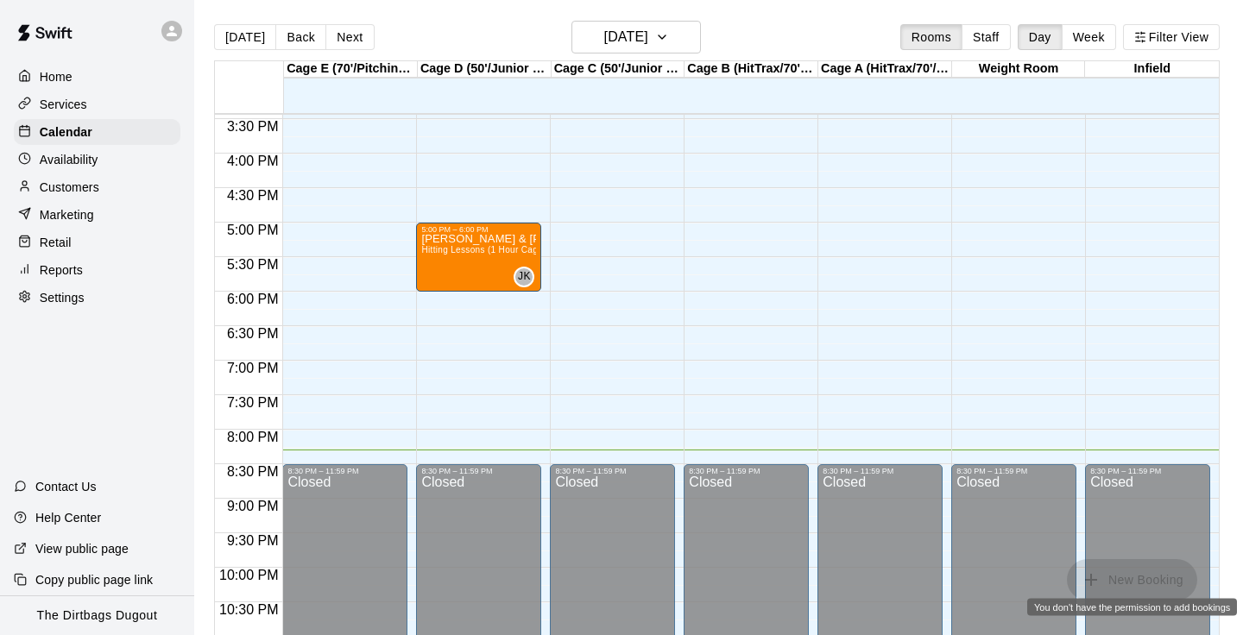
click at [1149, 585] on span "New Booking" at bounding box center [1132, 579] width 130 height 15
